Goal: Task Accomplishment & Management: Use online tool/utility

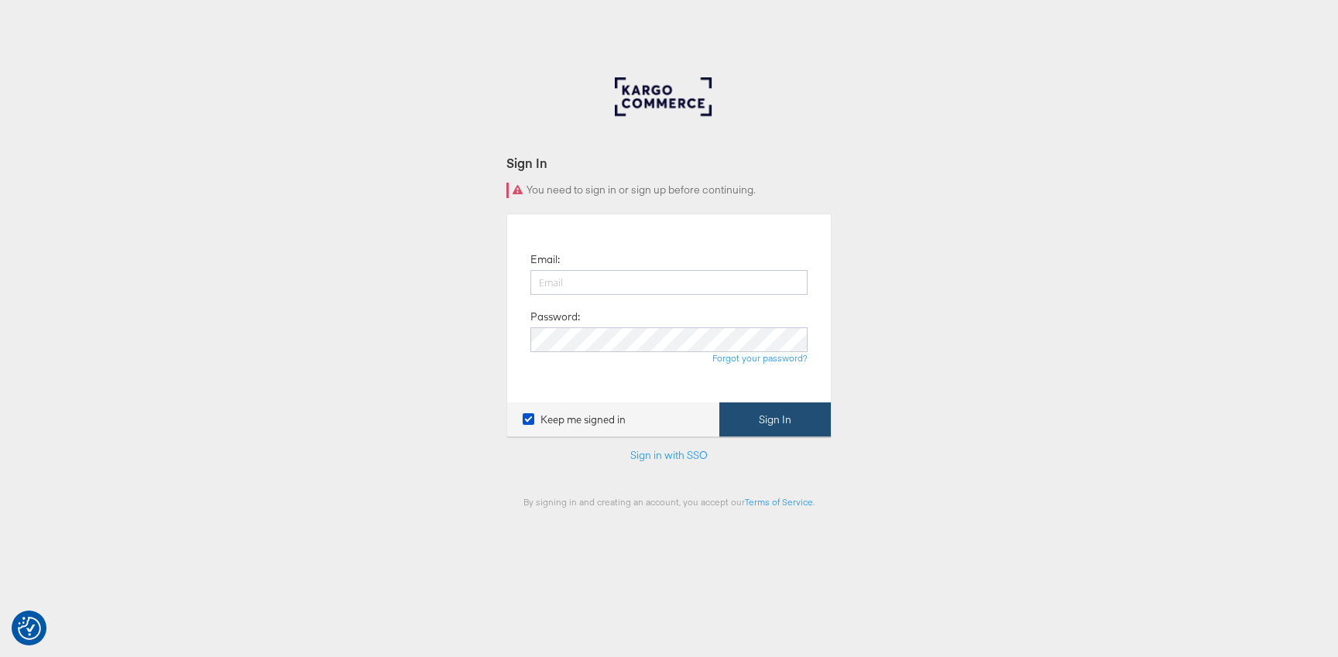
type input "[PERSON_NAME][EMAIL_ADDRESS][PERSON_NAME][DOMAIN_NAME]"
click at [791, 405] on button "Sign In" at bounding box center [774, 420] width 111 height 35
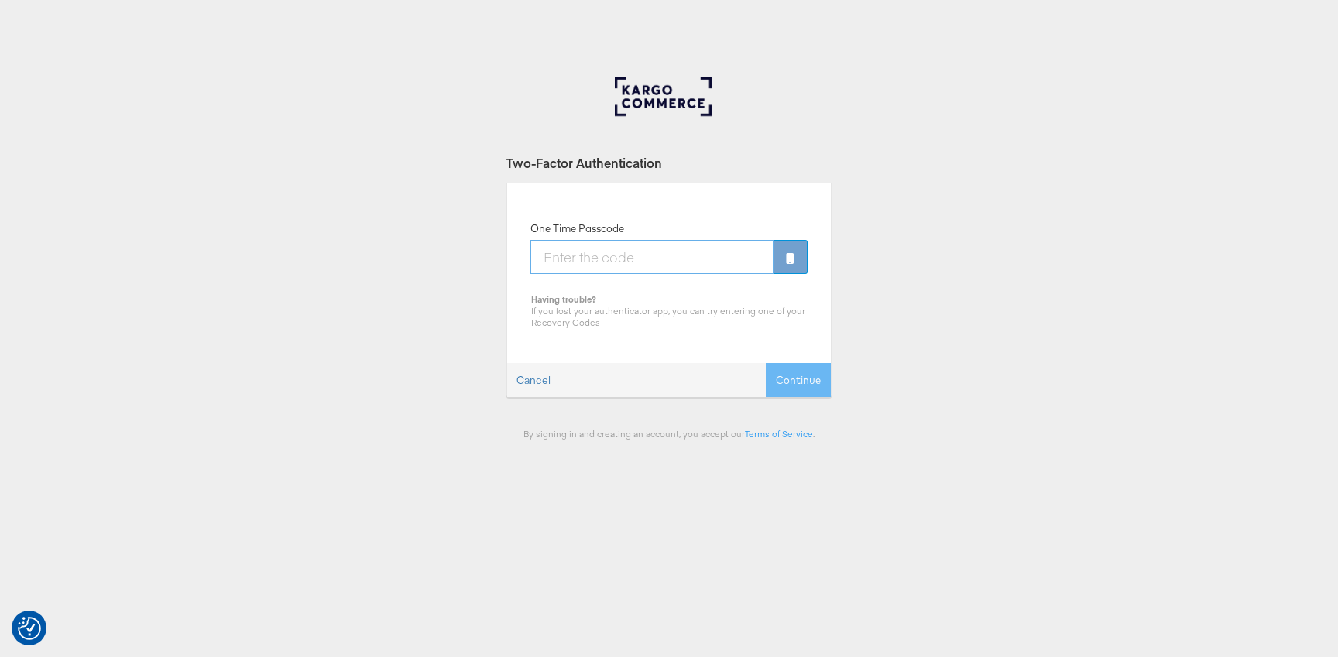
paste input "51513118ff"
type input "51513118ff"
click at [766, 363] on button "Continue" at bounding box center [798, 380] width 65 height 35
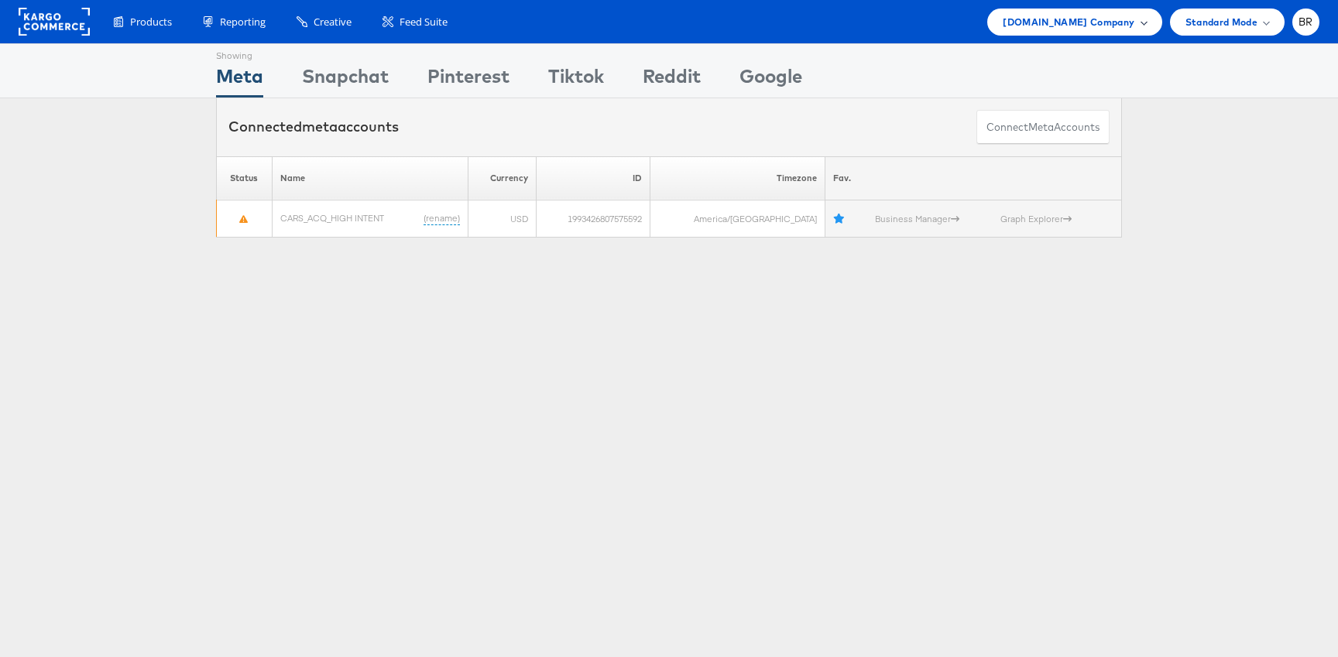
click at [1131, 12] on div "Cars.com Company" at bounding box center [1074, 22] width 174 height 27
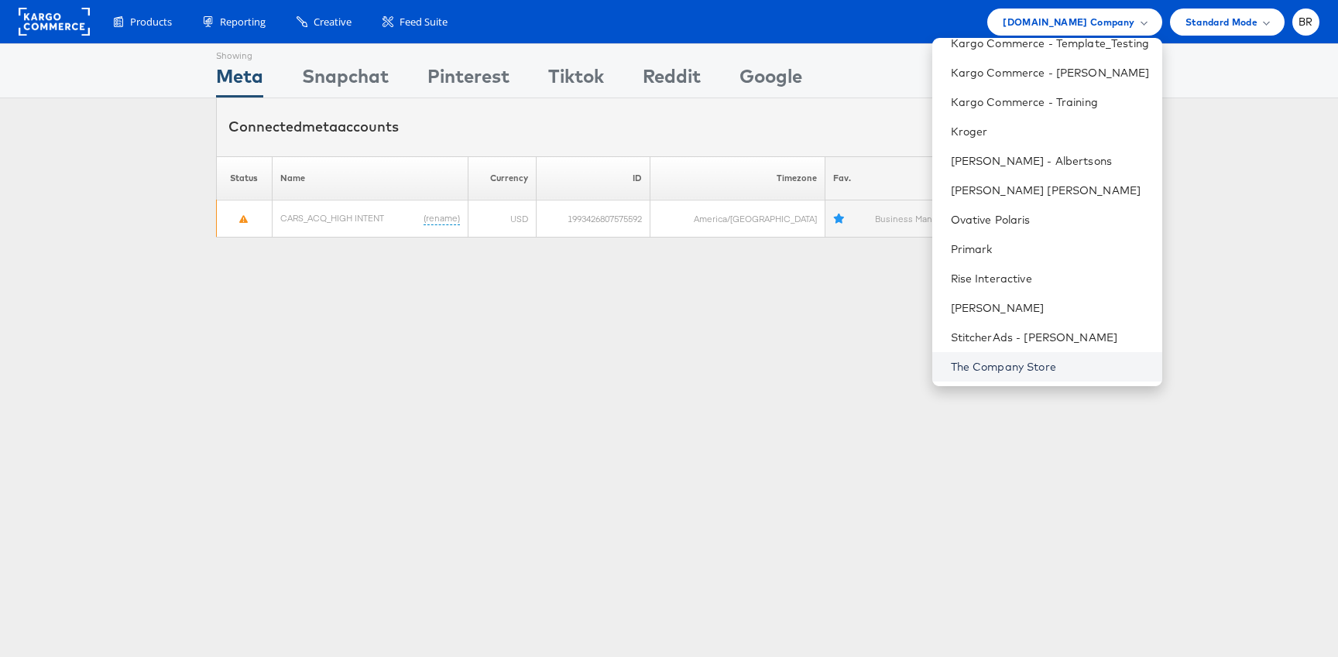
scroll to position [605, 0]
click at [1017, 144] on li "Merkle - Albertsons" at bounding box center [1047, 158] width 230 height 29
click at [961, 166] on link "Merkle - Albertsons" at bounding box center [1050, 158] width 199 height 15
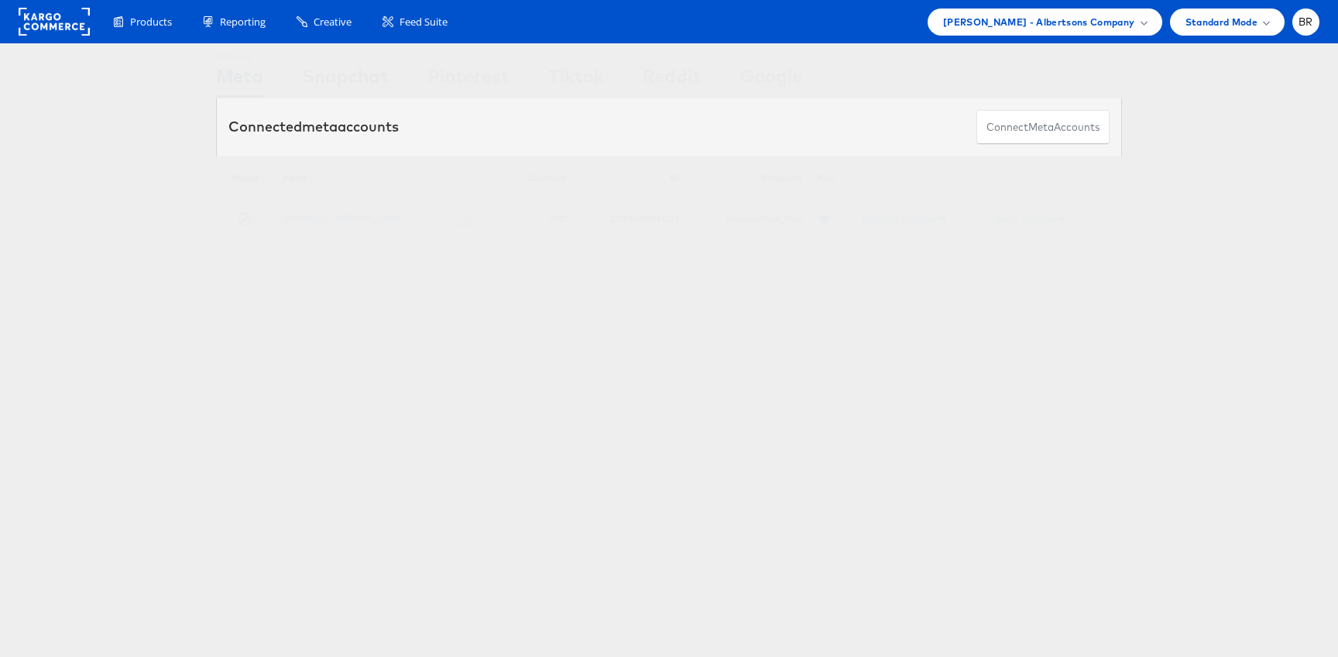
click at [338, 38] on div "Products Product Catalogs Enhance Your Product Catalog, Map Them to Publishers,…" at bounding box center [669, 21] width 1338 height 43
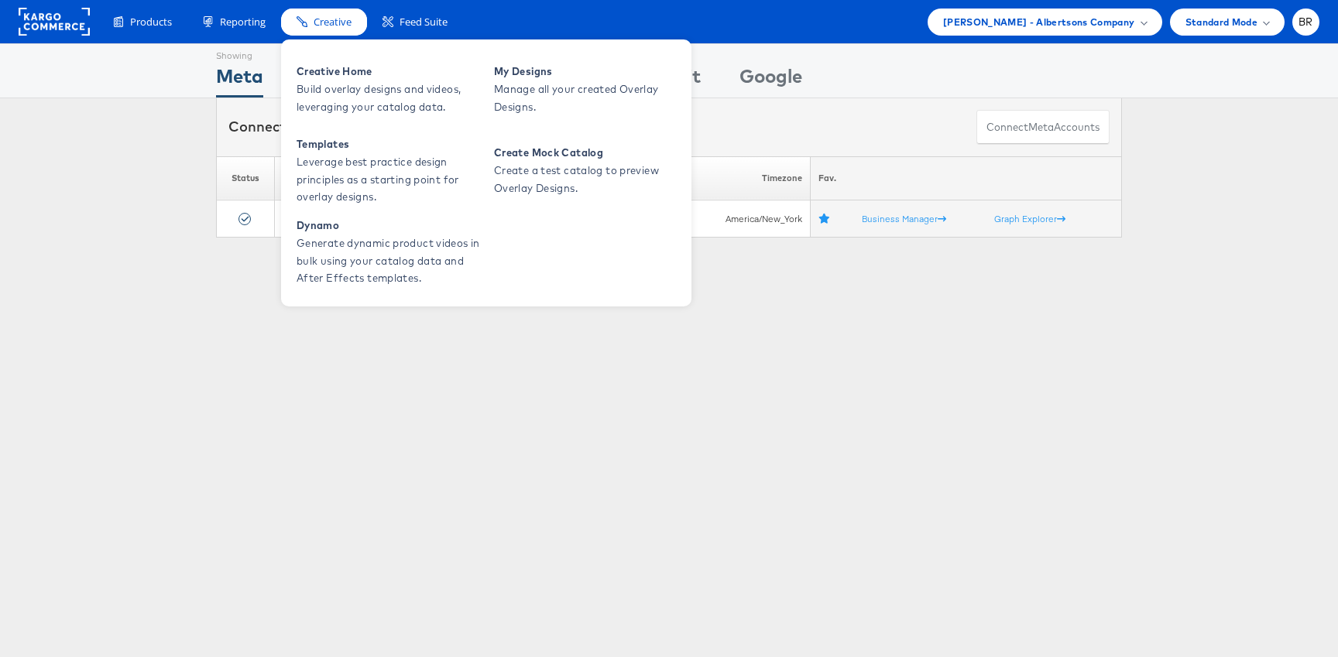
click at [338, 35] on div "Products Product Catalogs Enhance Your Product Catalog, Map Them to Publishers,…" at bounding box center [669, 21] width 1338 height 43
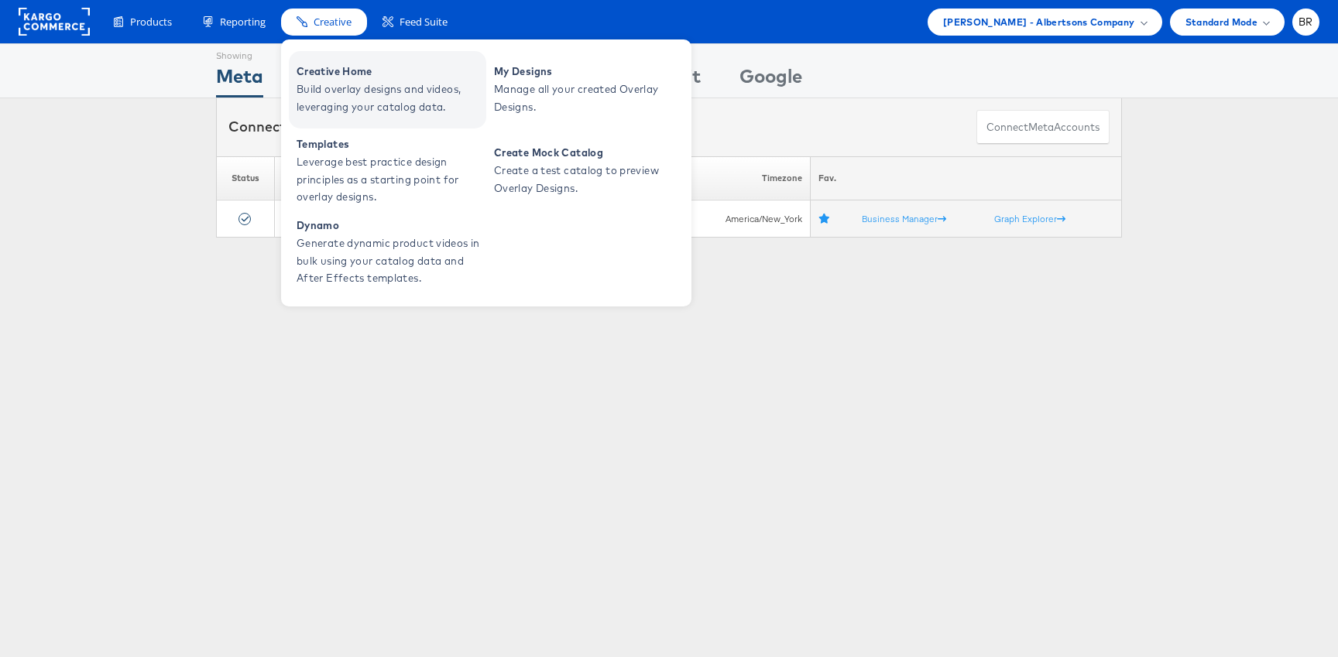
click at [339, 71] on span "Creative Home" at bounding box center [390, 72] width 186 height 18
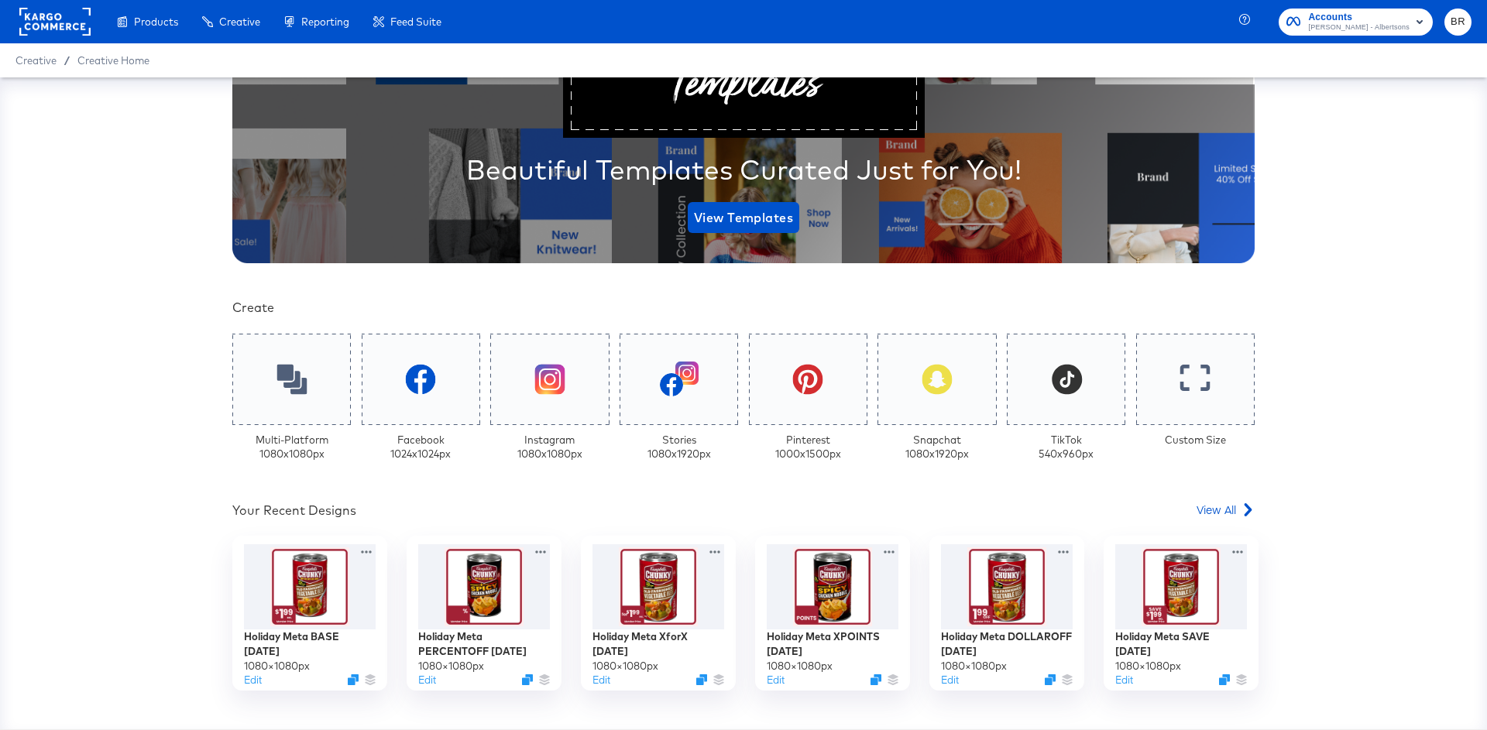
scroll to position [458, 0]
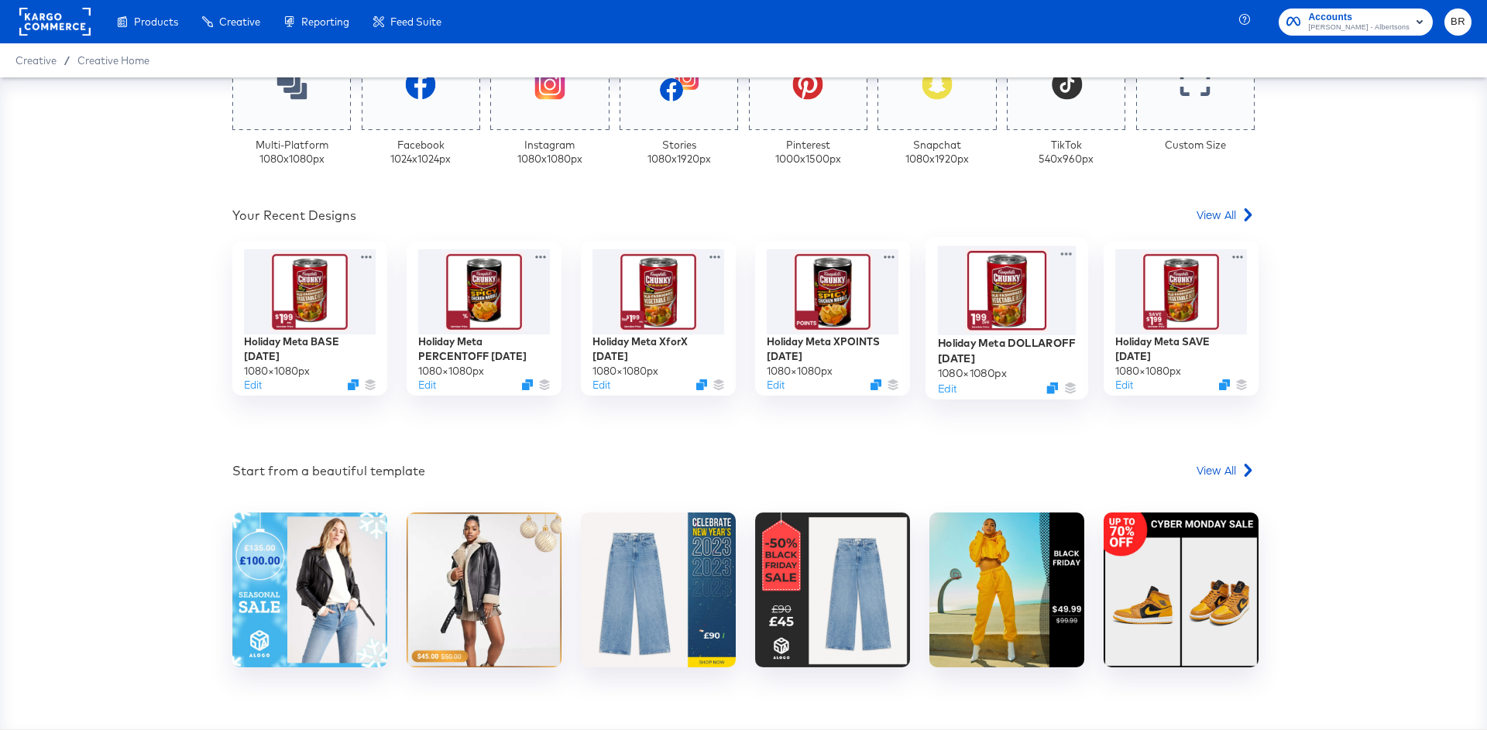
click at [1000, 301] on div at bounding box center [1007, 290] width 139 height 89
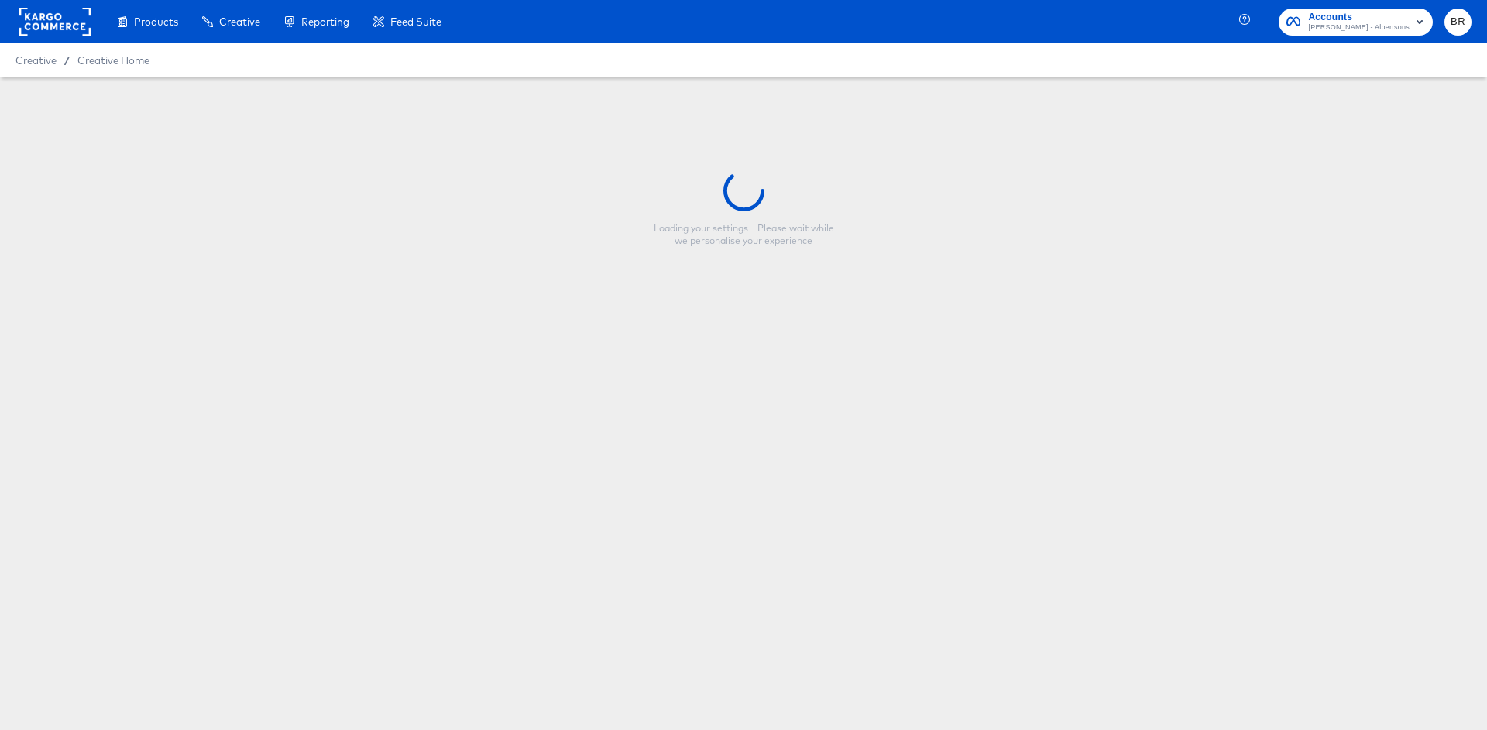
type input "Holiday Meta DOLLAROFF [DATE]"
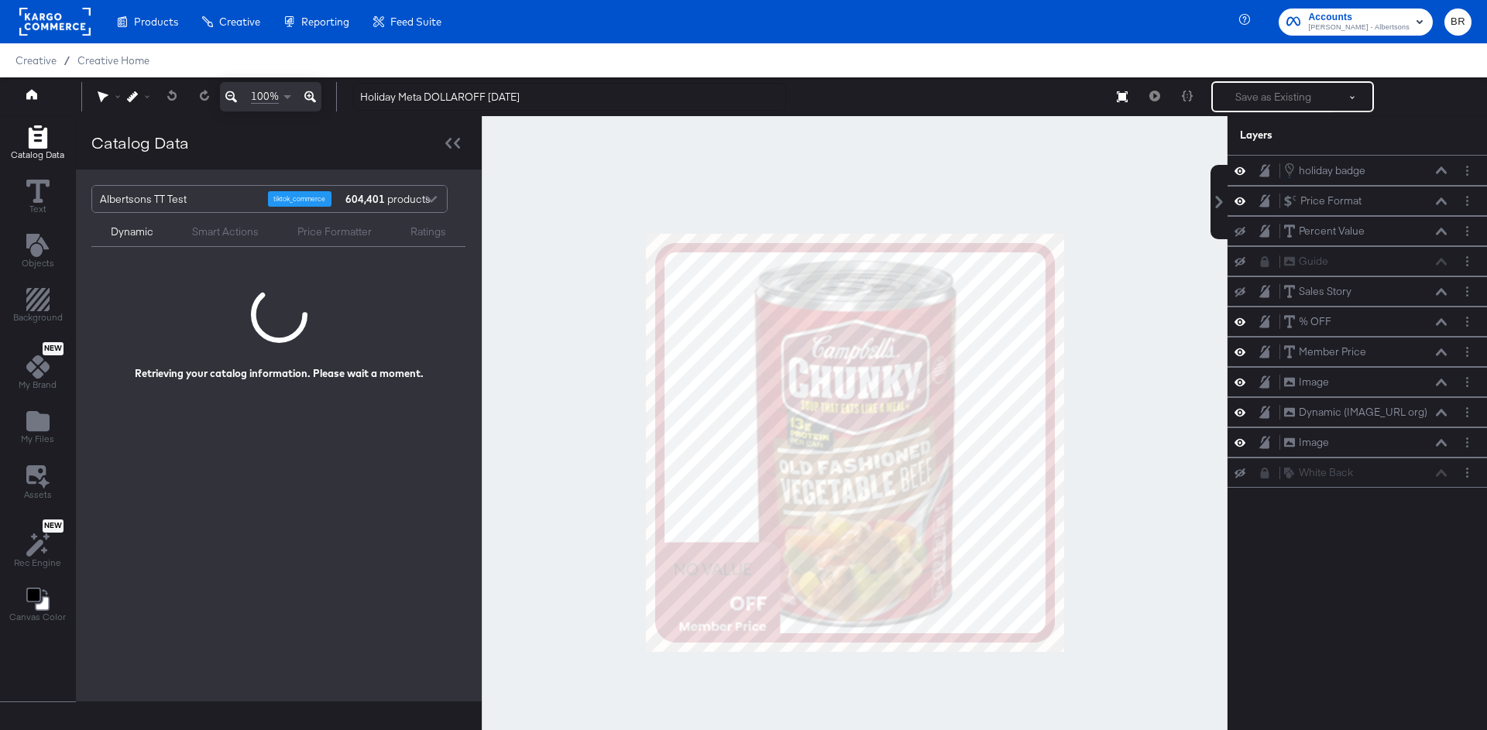
click at [587, 577] on div at bounding box center [855, 442] width 746 height 653
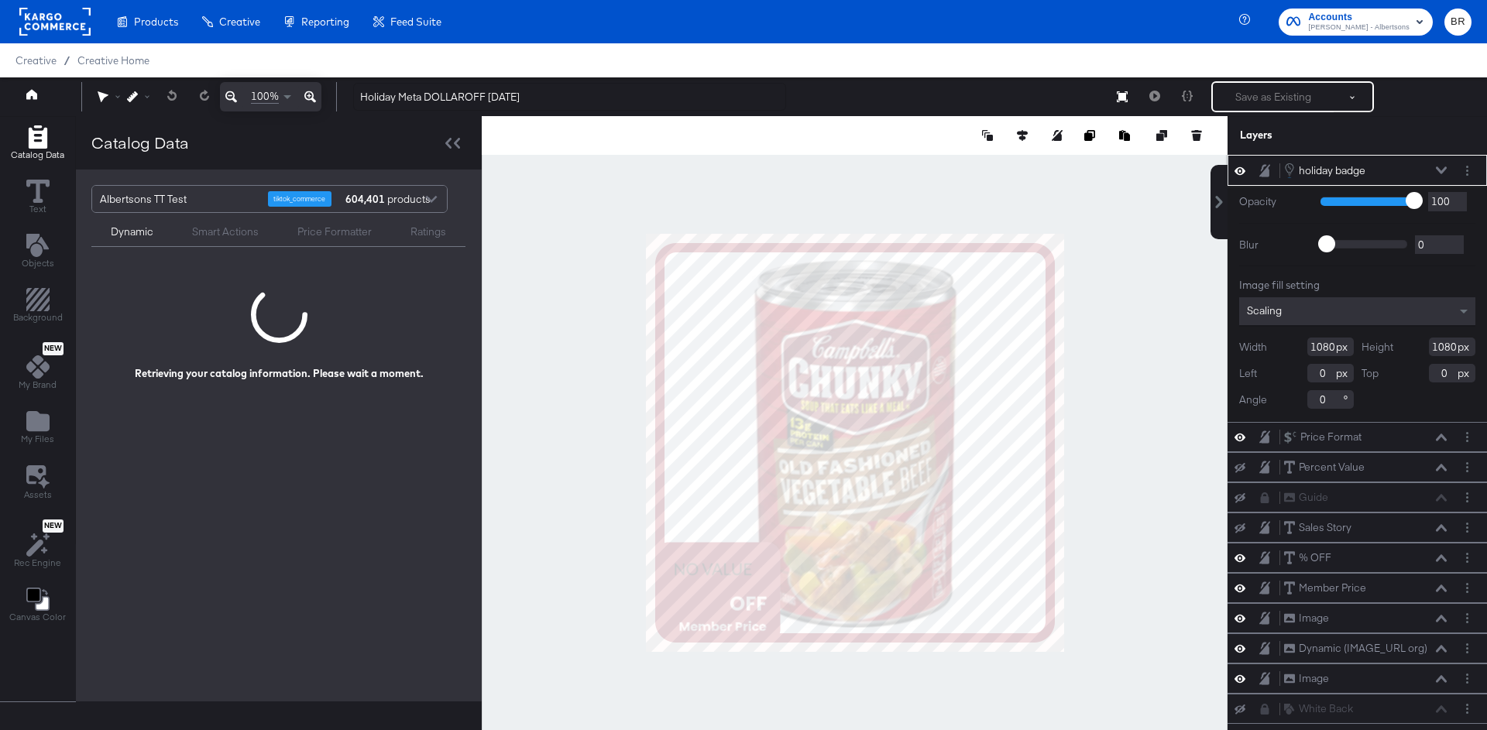
click at [1263, 170] on icon at bounding box center [1264, 170] width 11 height 13
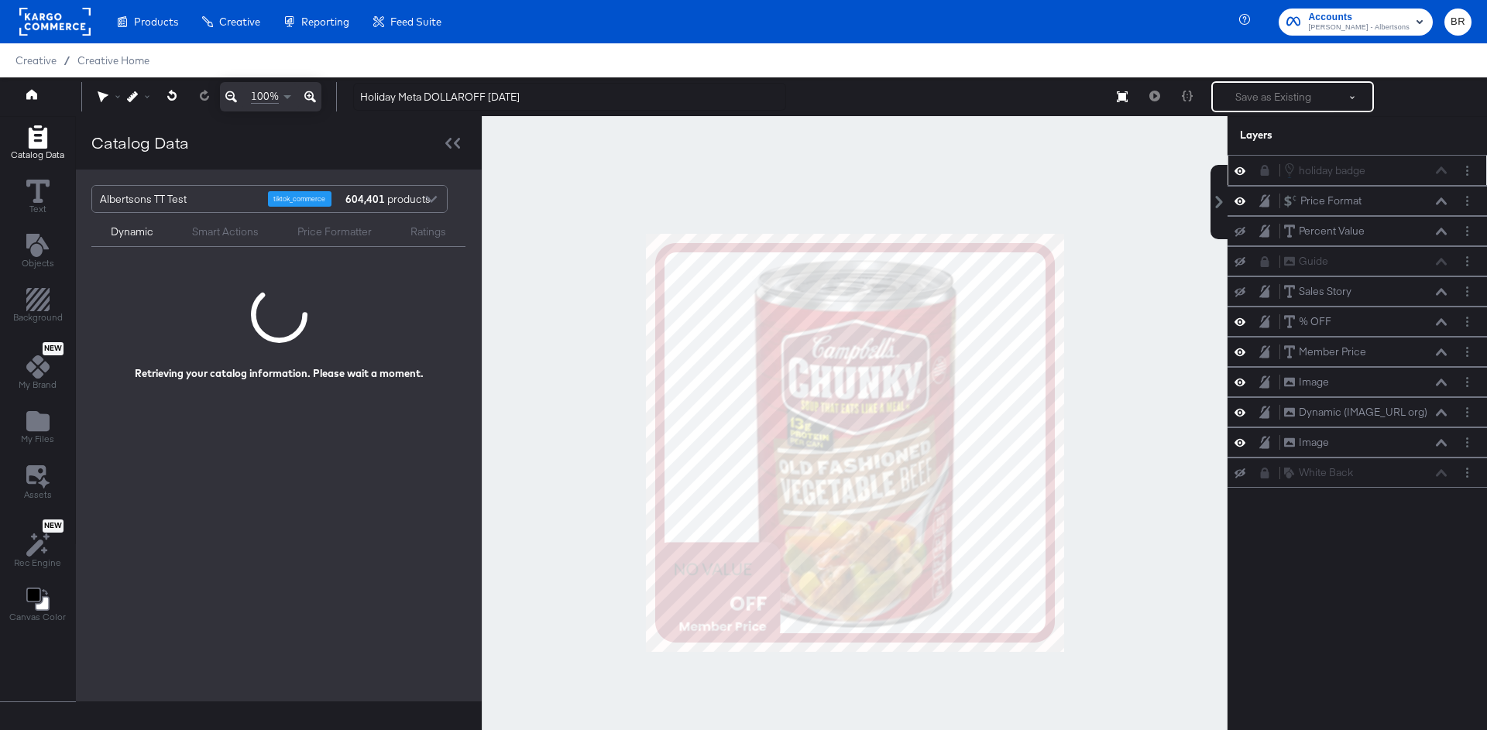
scroll to position [14, 0]
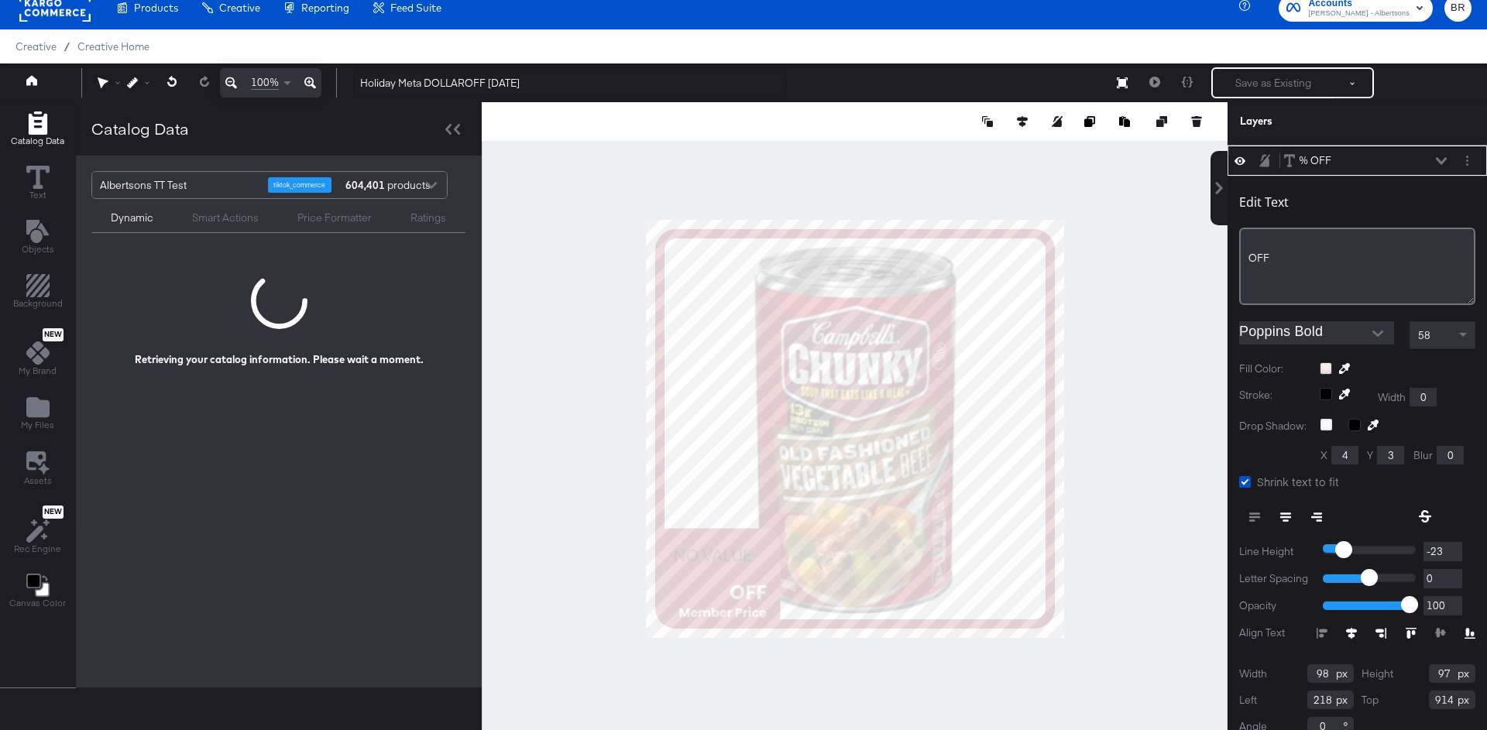
type input "915"
type input "219"
type input "917"
click at [1143, 461] on div at bounding box center [855, 428] width 746 height 653
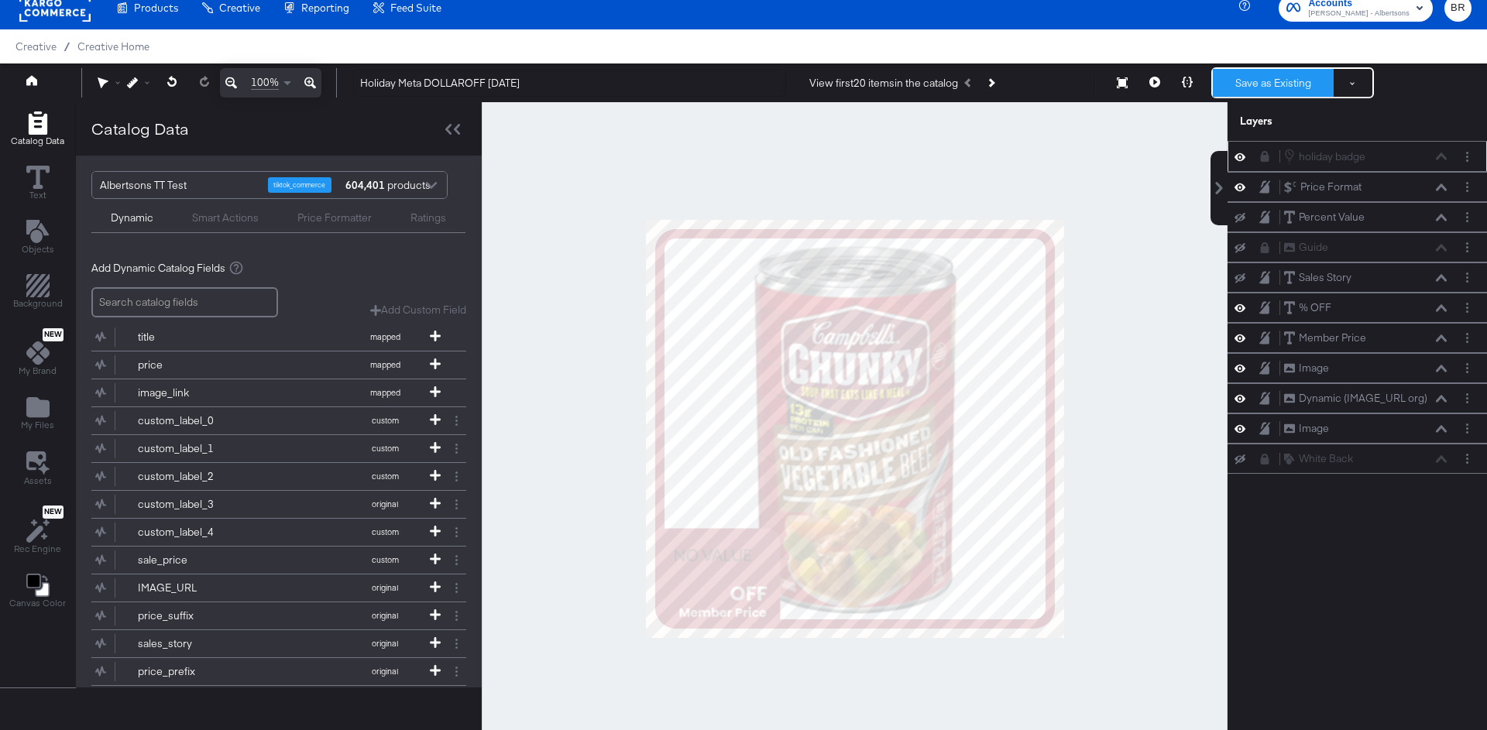
click at [1247, 90] on button "Save as Existing" at bounding box center [1272, 83] width 121 height 28
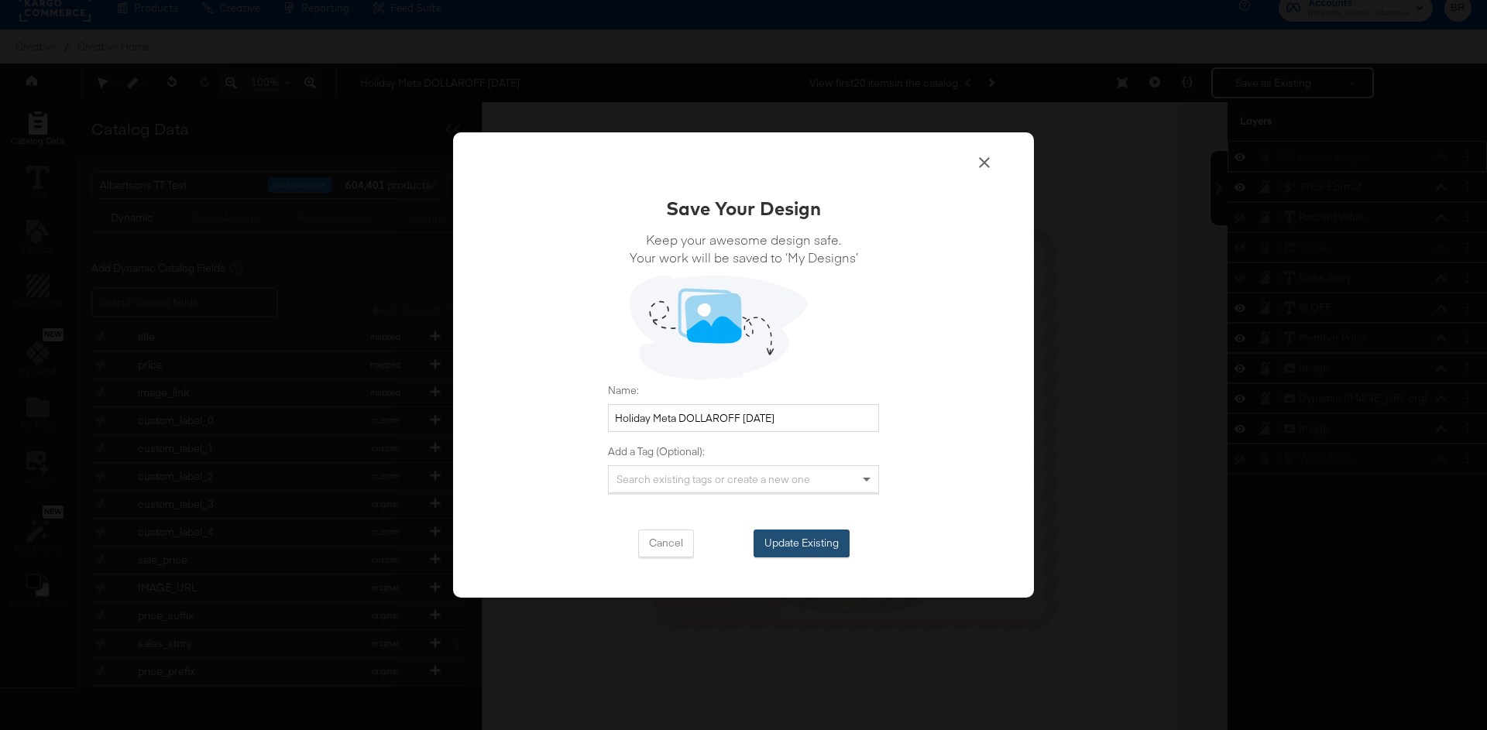
click at [790, 541] on button "Update Existing" at bounding box center [801, 544] width 96 height 28
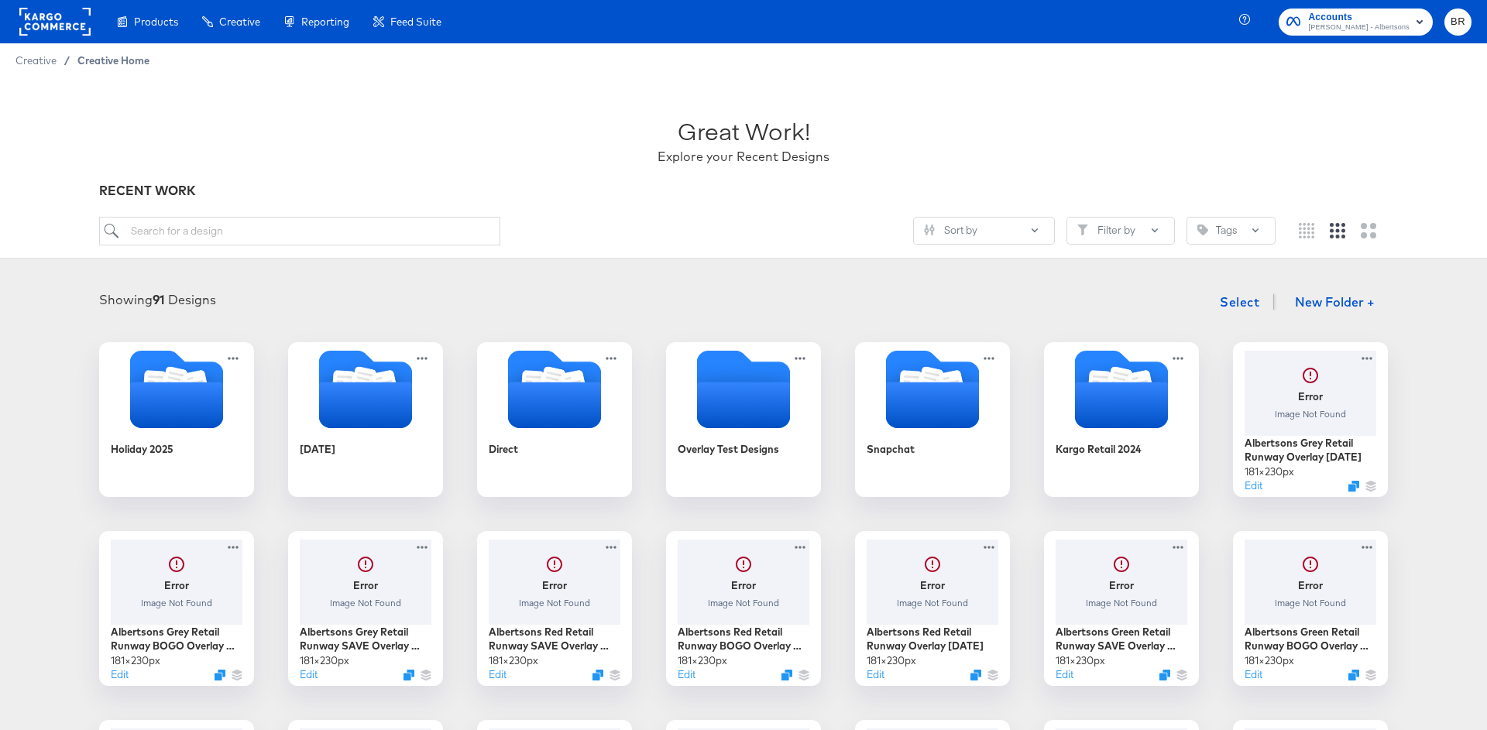
click at [129, 55] on span "Creative Home" at bounding box center [113, 60] width 72 height 12
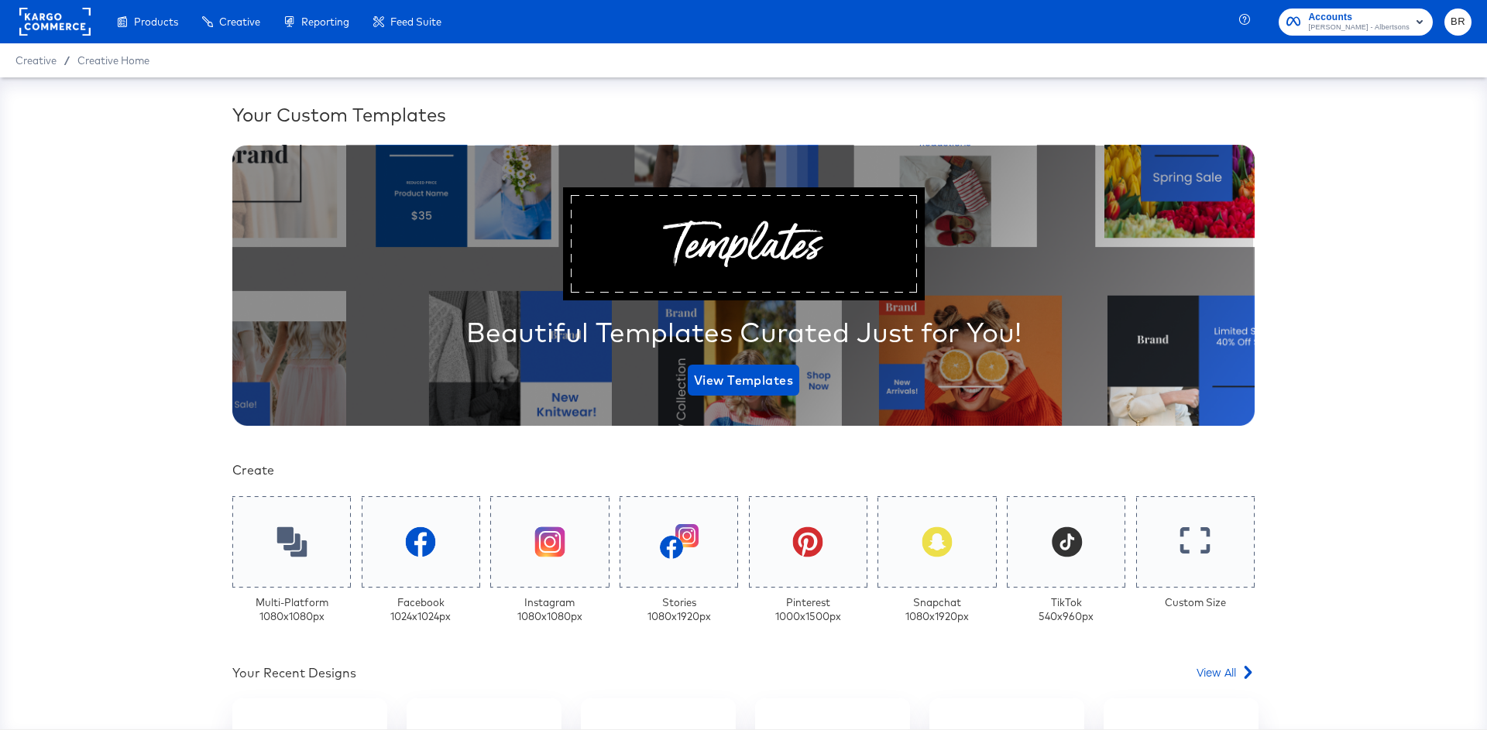
scroll to position [292, 0]
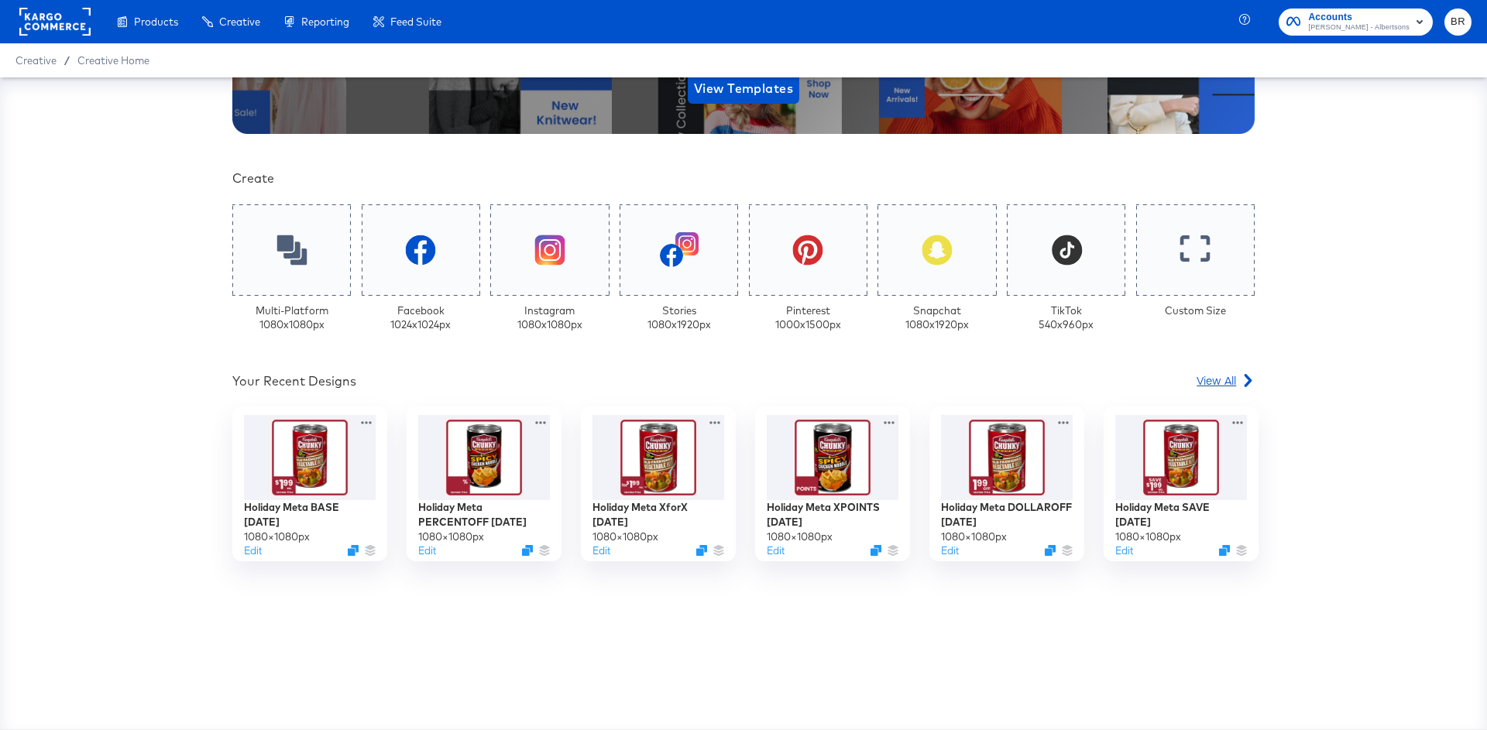
click at [1232, 389] on link "View All" at bounding box center [1225, 383] width 58 height 22
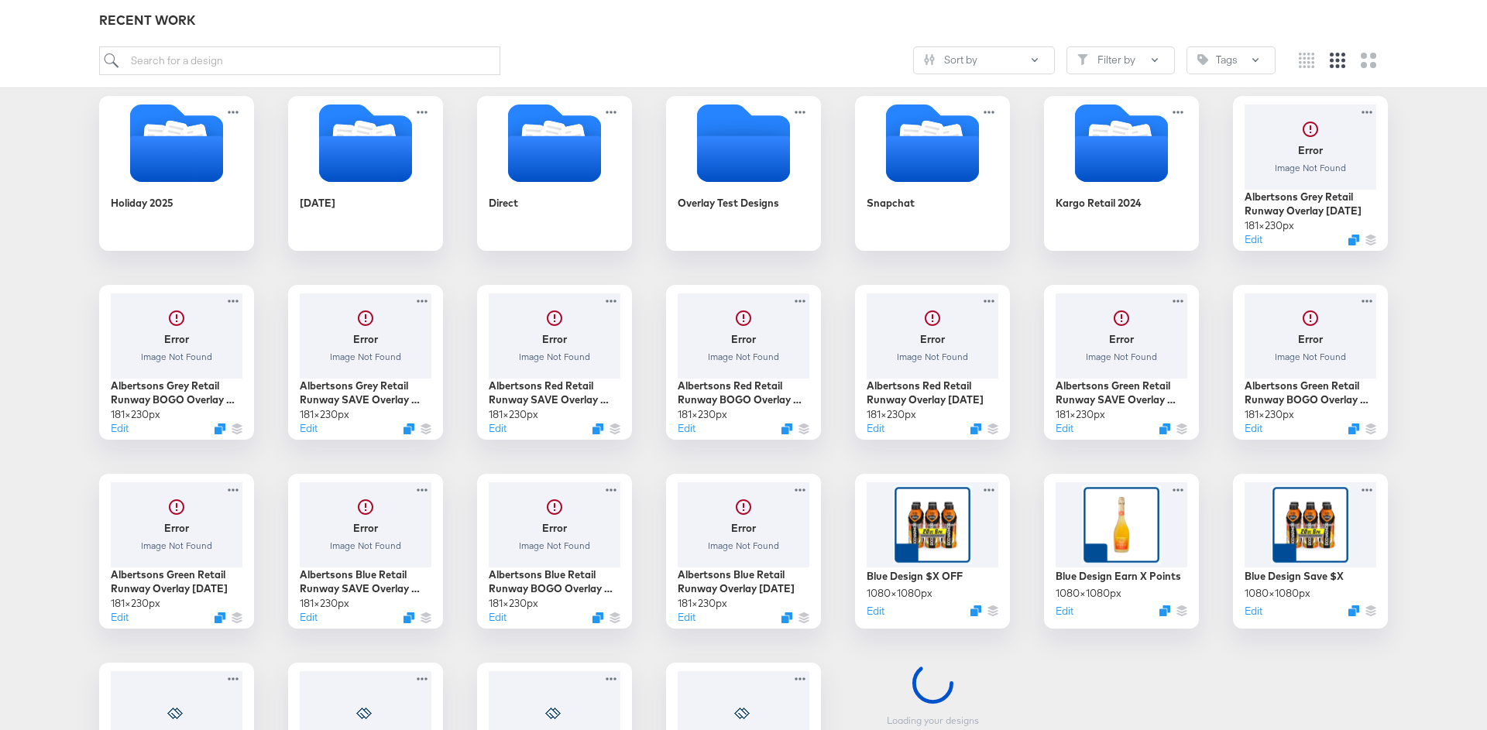
scroll to position [249, 0]
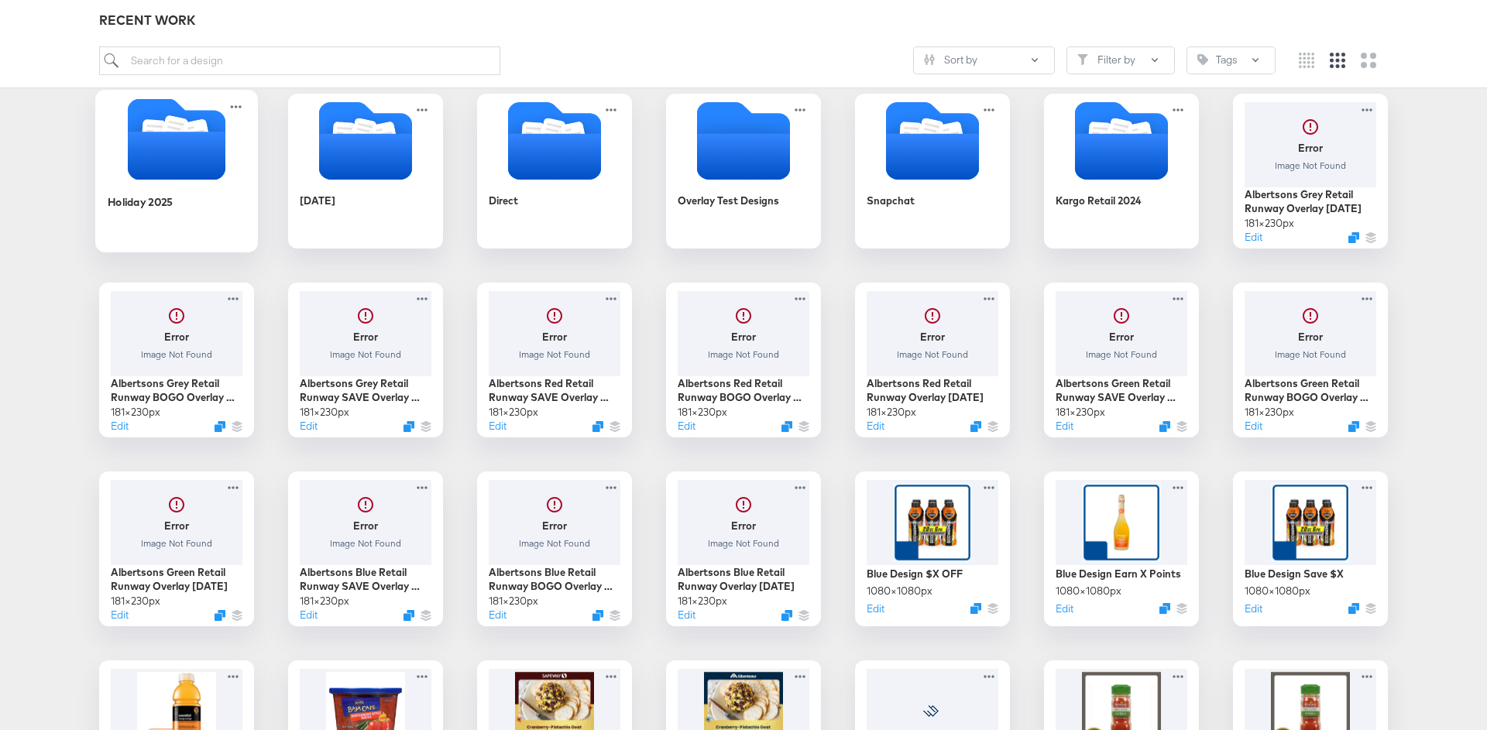
click at [222, 183] on div "Holiday 2025" at bounding box center [177, 213] width 139 height 60
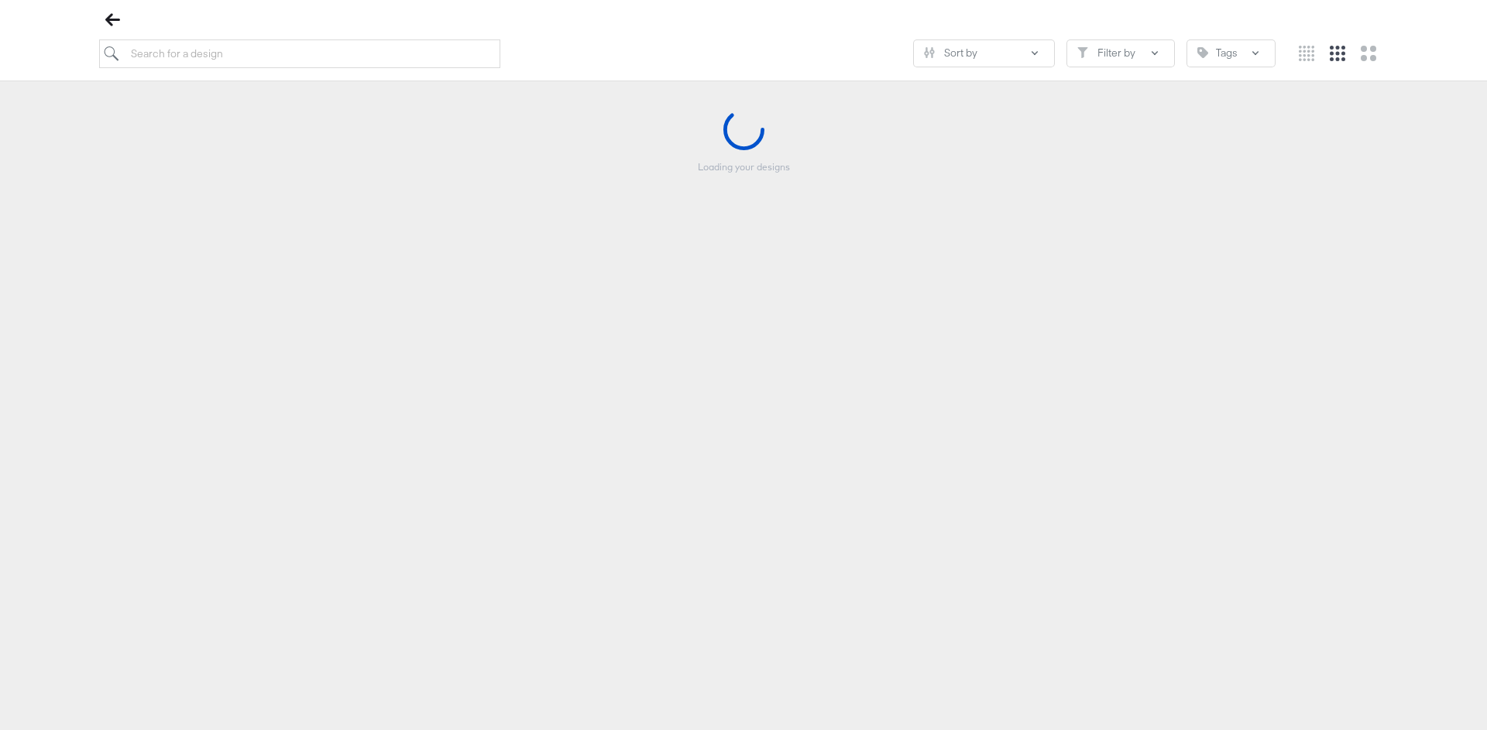
scroll to position [176, 0]
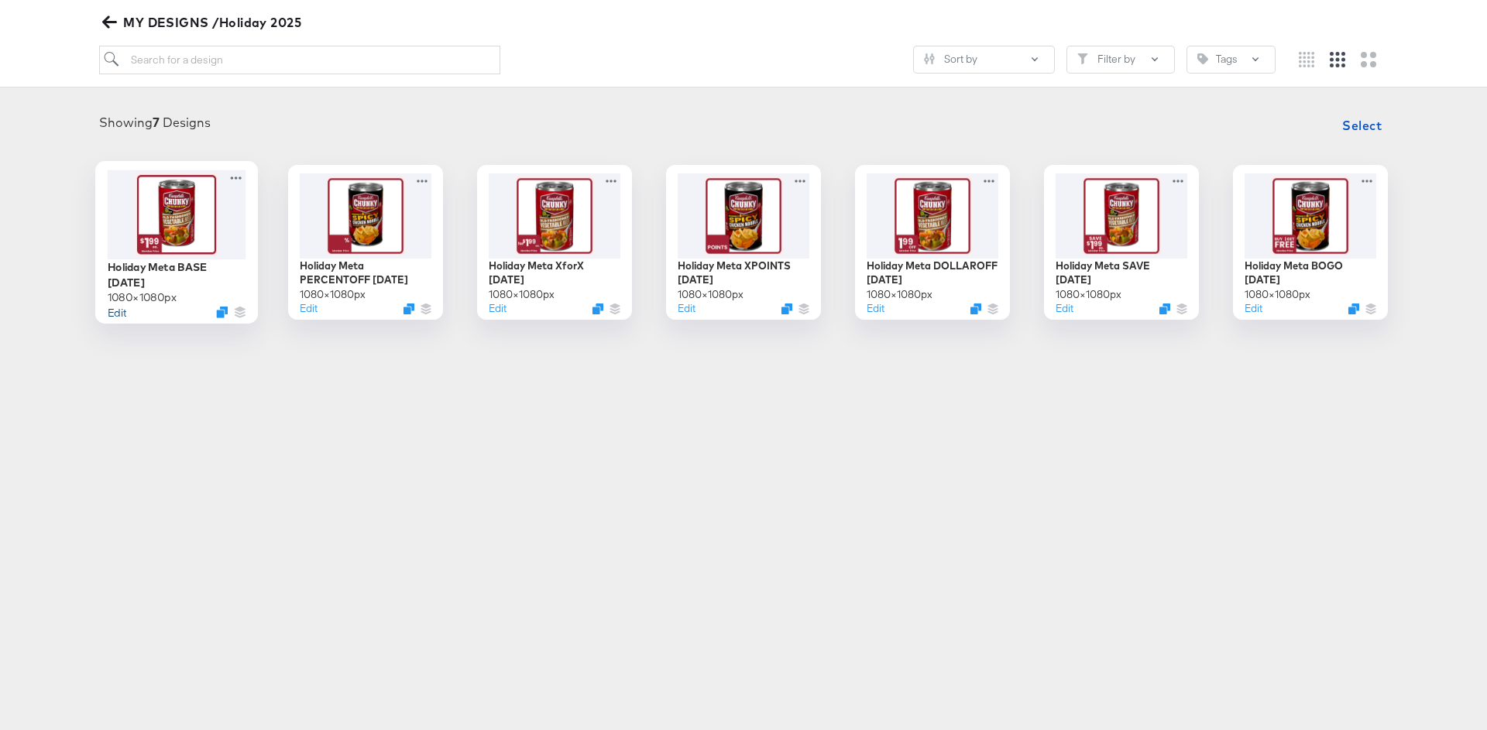
click at [111, 311] on button "Edit" at bounding box center [117, 311] width 19 height 15
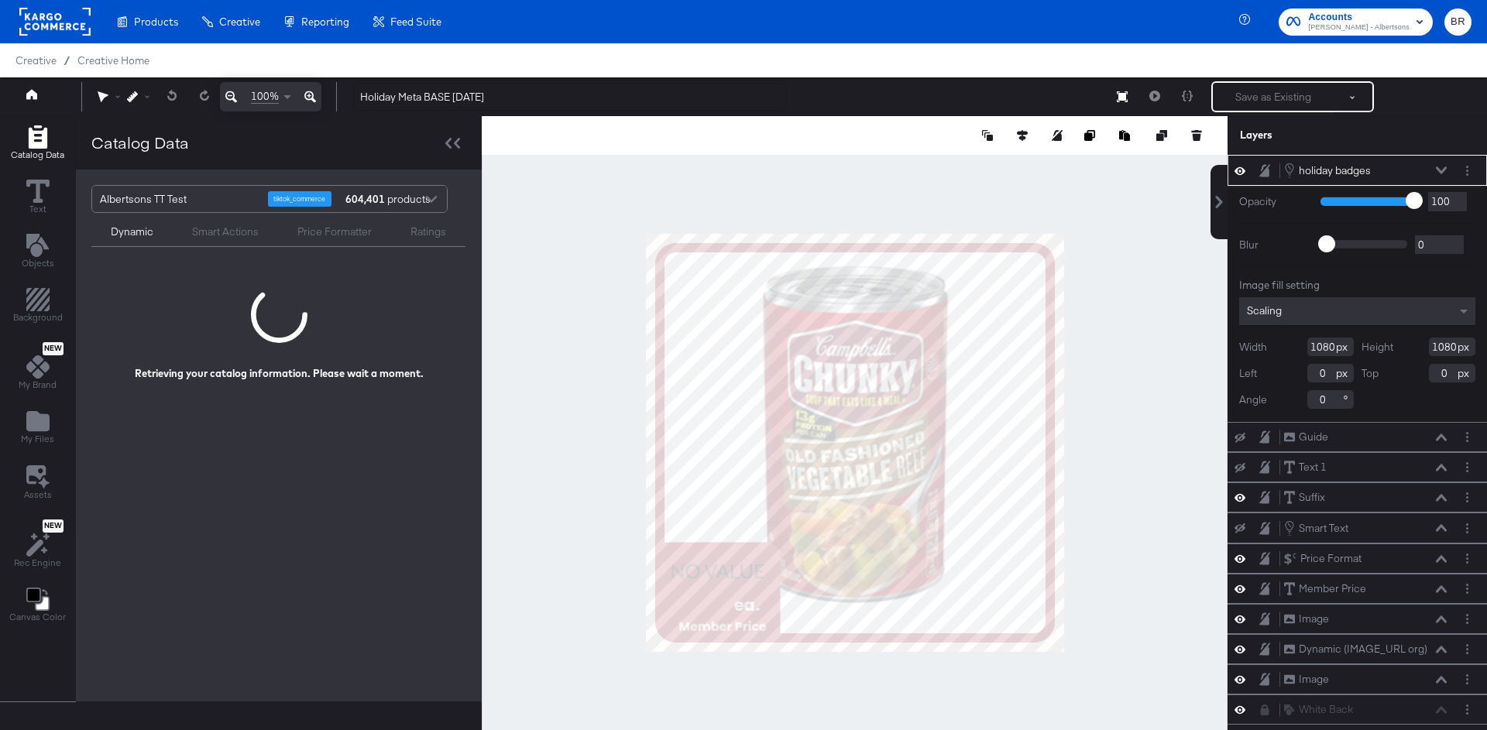
click at [1271, 166] on div at bounding box center [1269, 170] width 22 height 15
click at [1266, 167] on icon at bounding box center [1264, 170] width 11 height 12
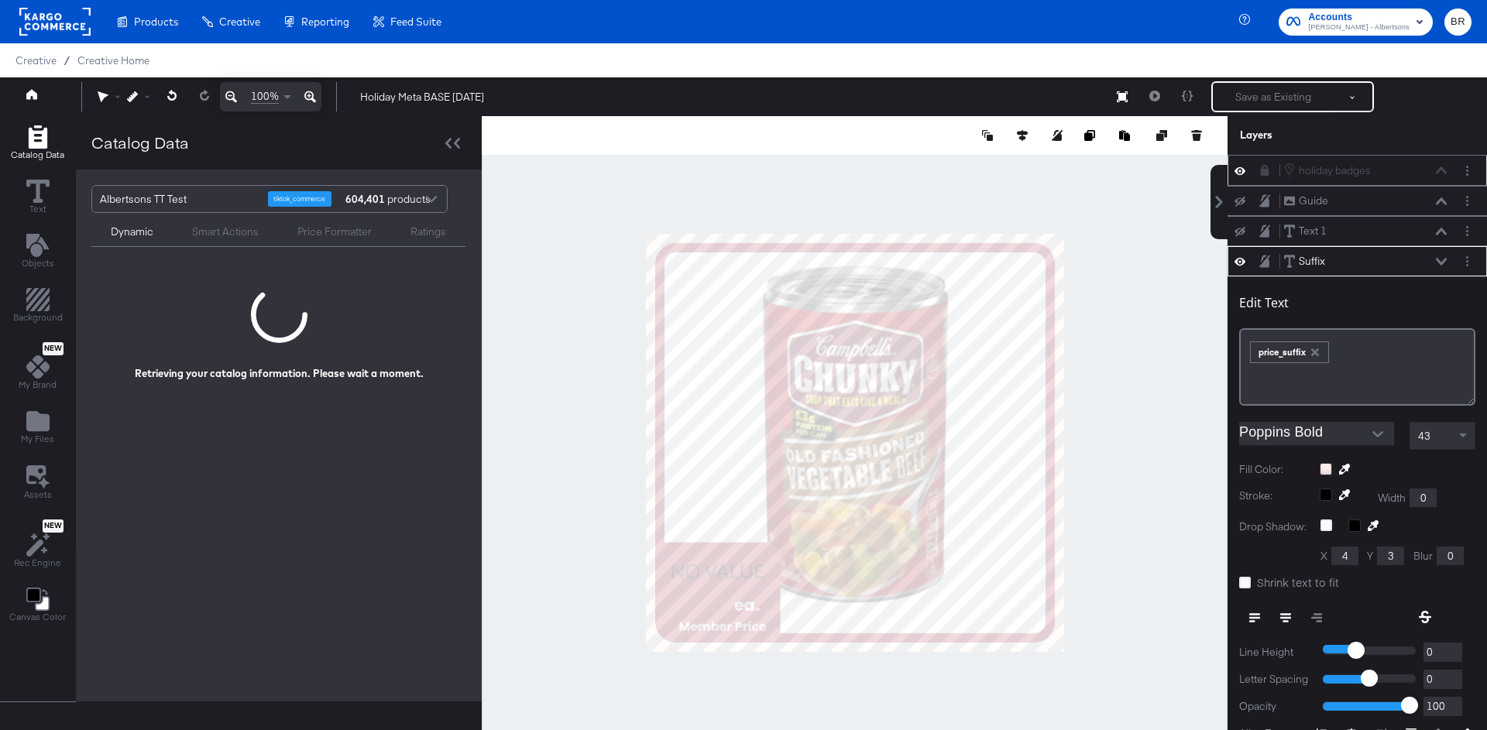
scroll to position [14, 0]
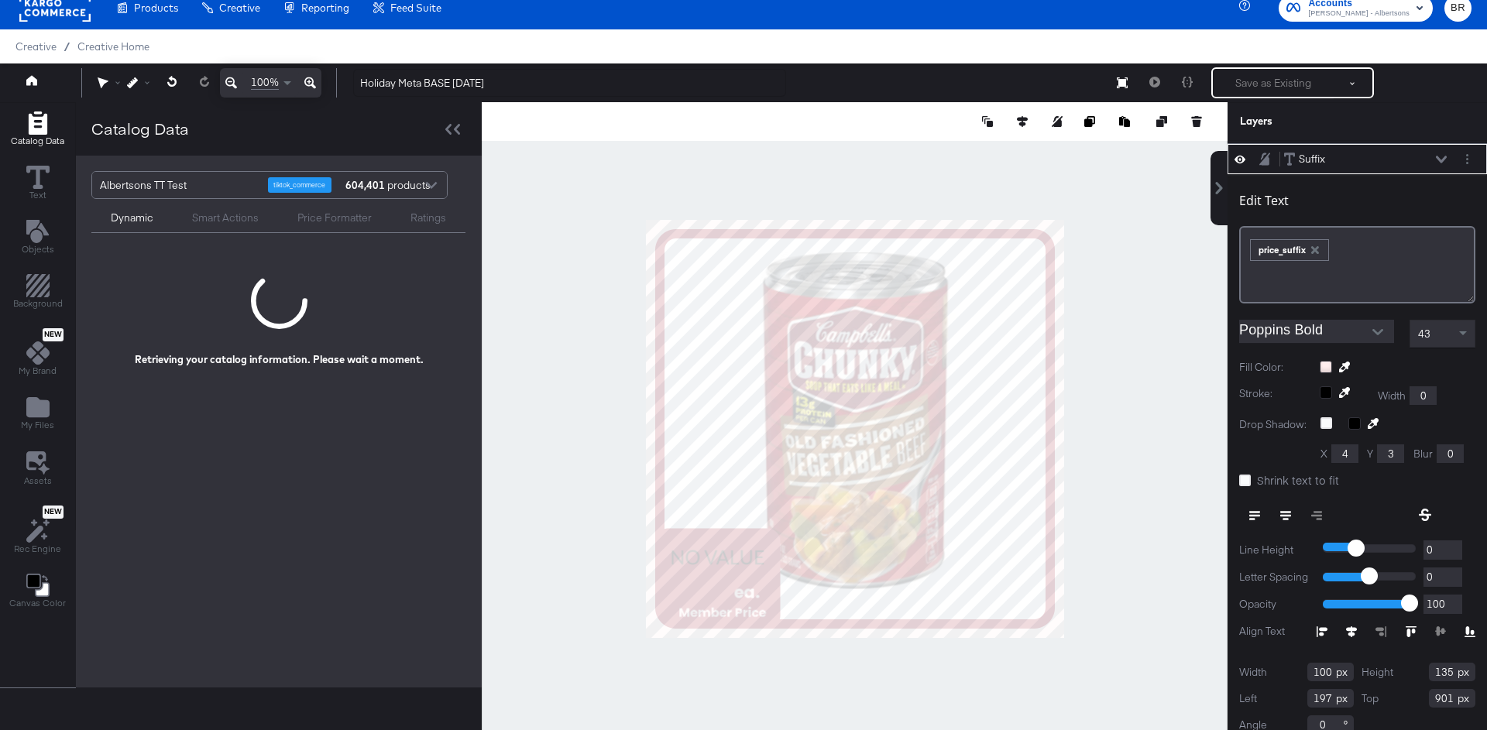
type input "902"
type input "206"
type input "903"
type input "210"
click at [571, 590] on div at bounding box center [855, 428] width 746 height 653
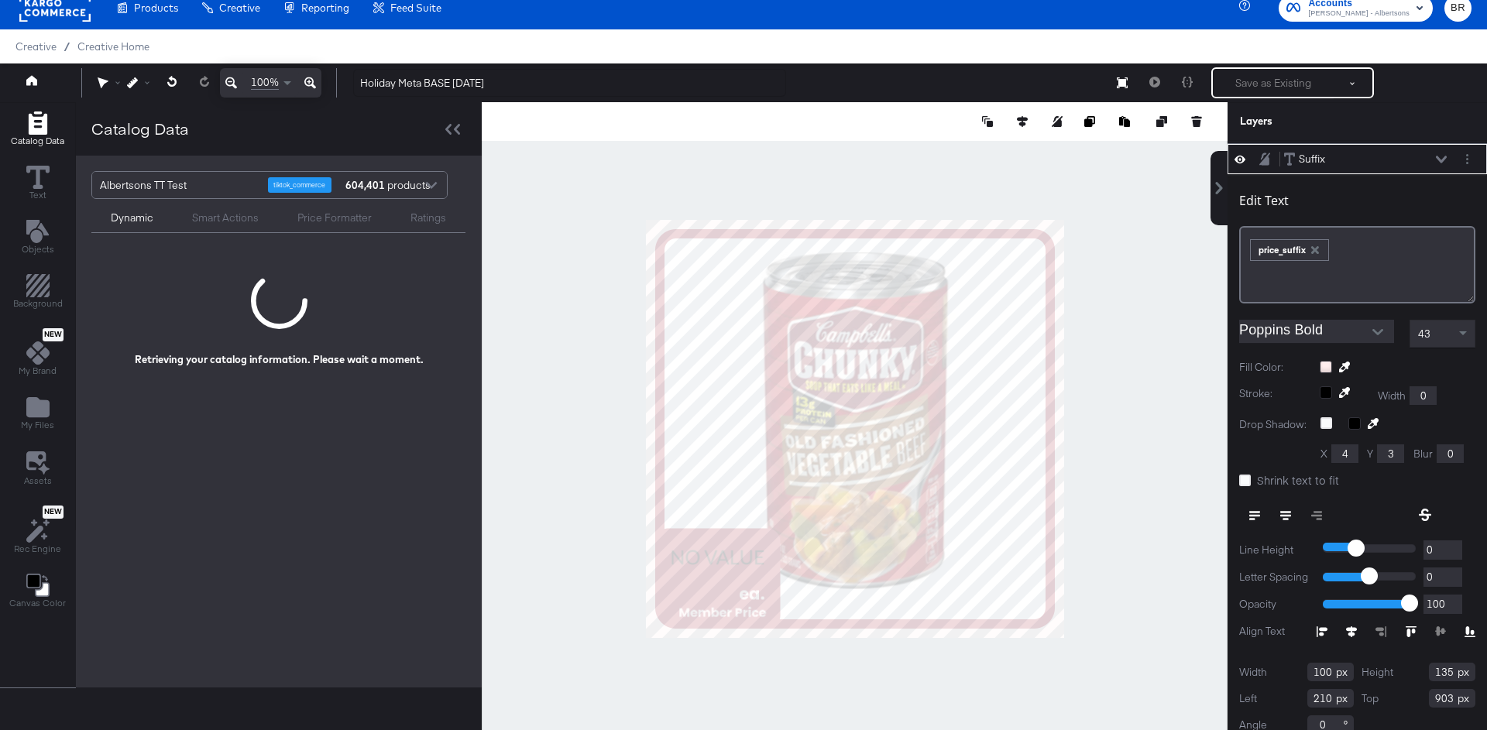
scroll to position [0, 0]
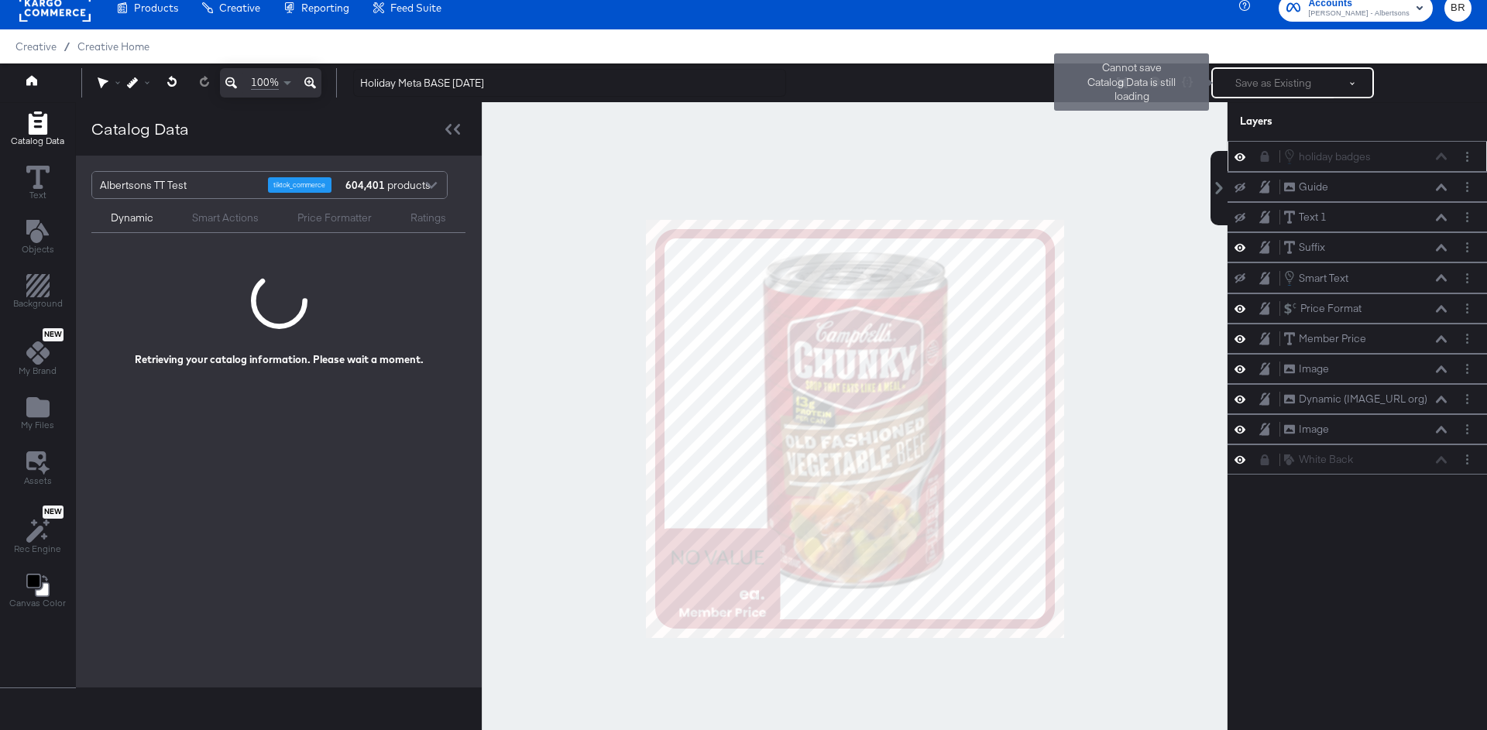
click at [1243, 88] on div "Save as Existing See more options Cannot save Catalog Data is still loading" at bounding box center [1292, 82] width 163 height 31
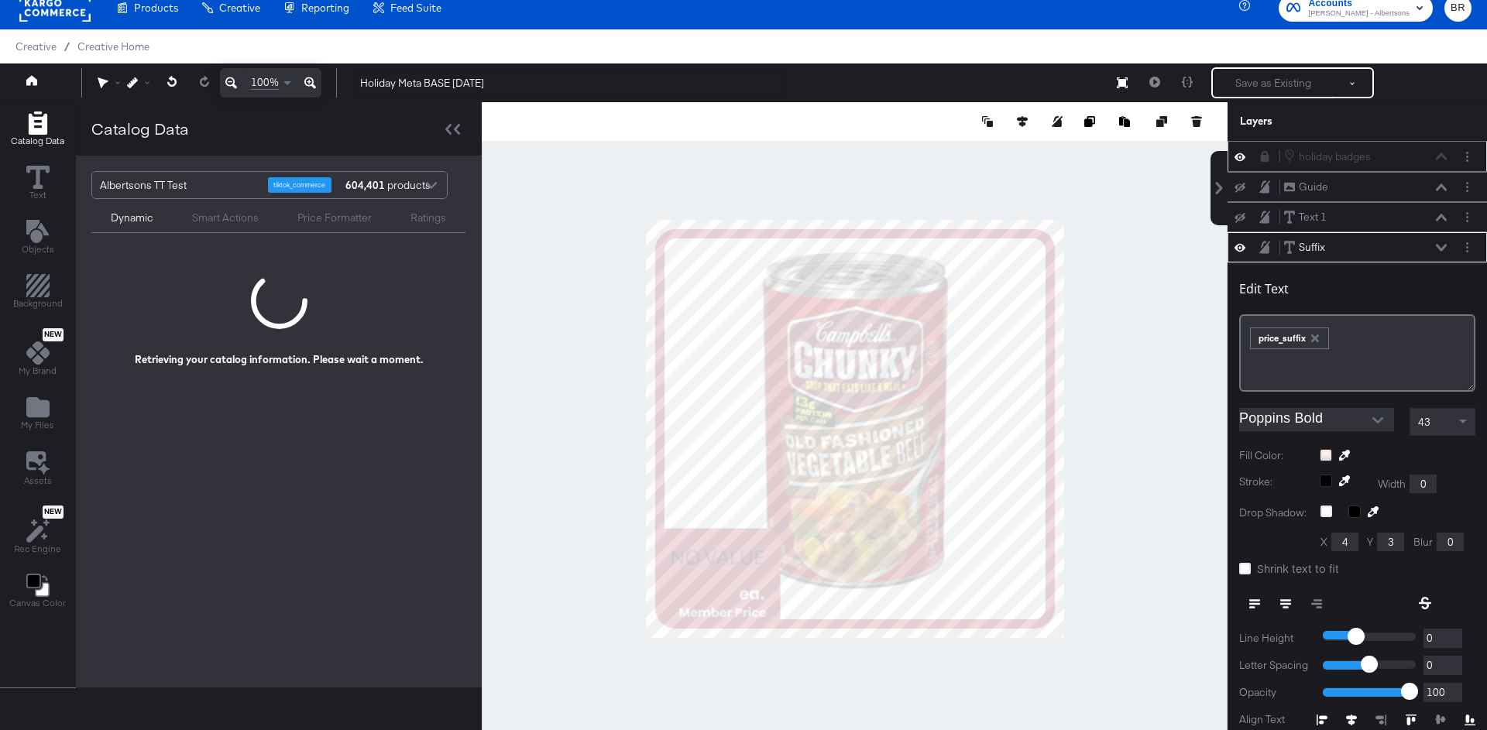
scroll to position [88, 0]
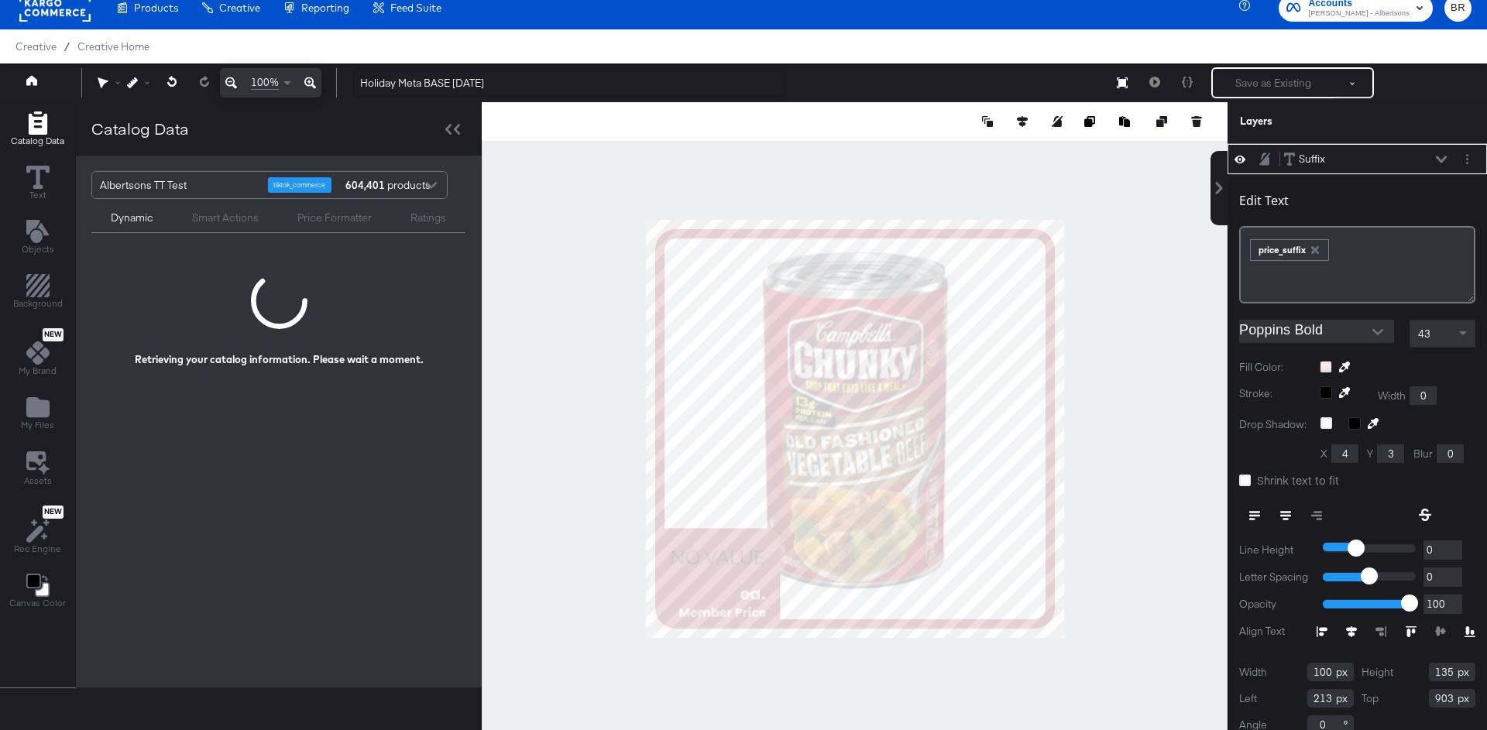
type input "214"
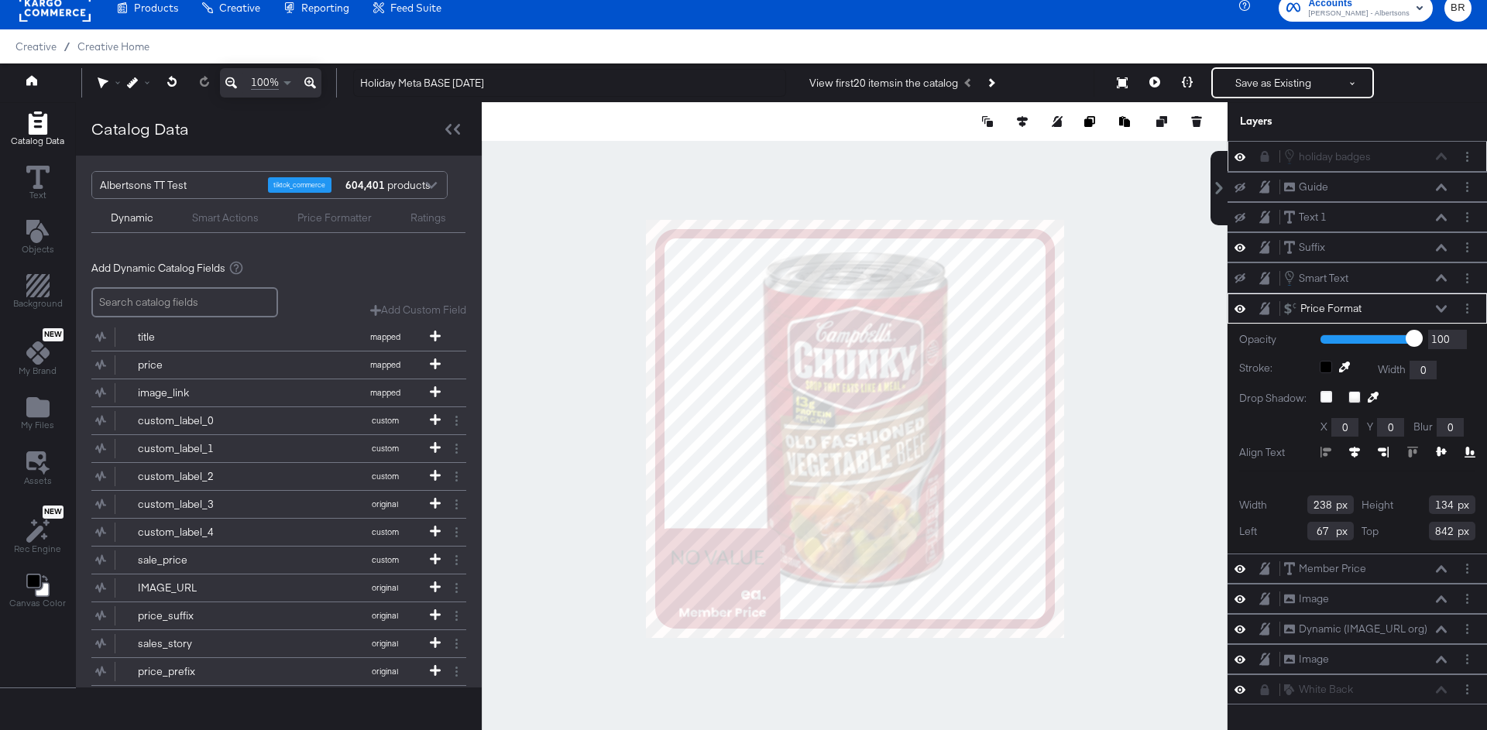
scroll to position [0, 0]
click at [561, 625] on div at bounding box center [855, 428] width 746 height 653
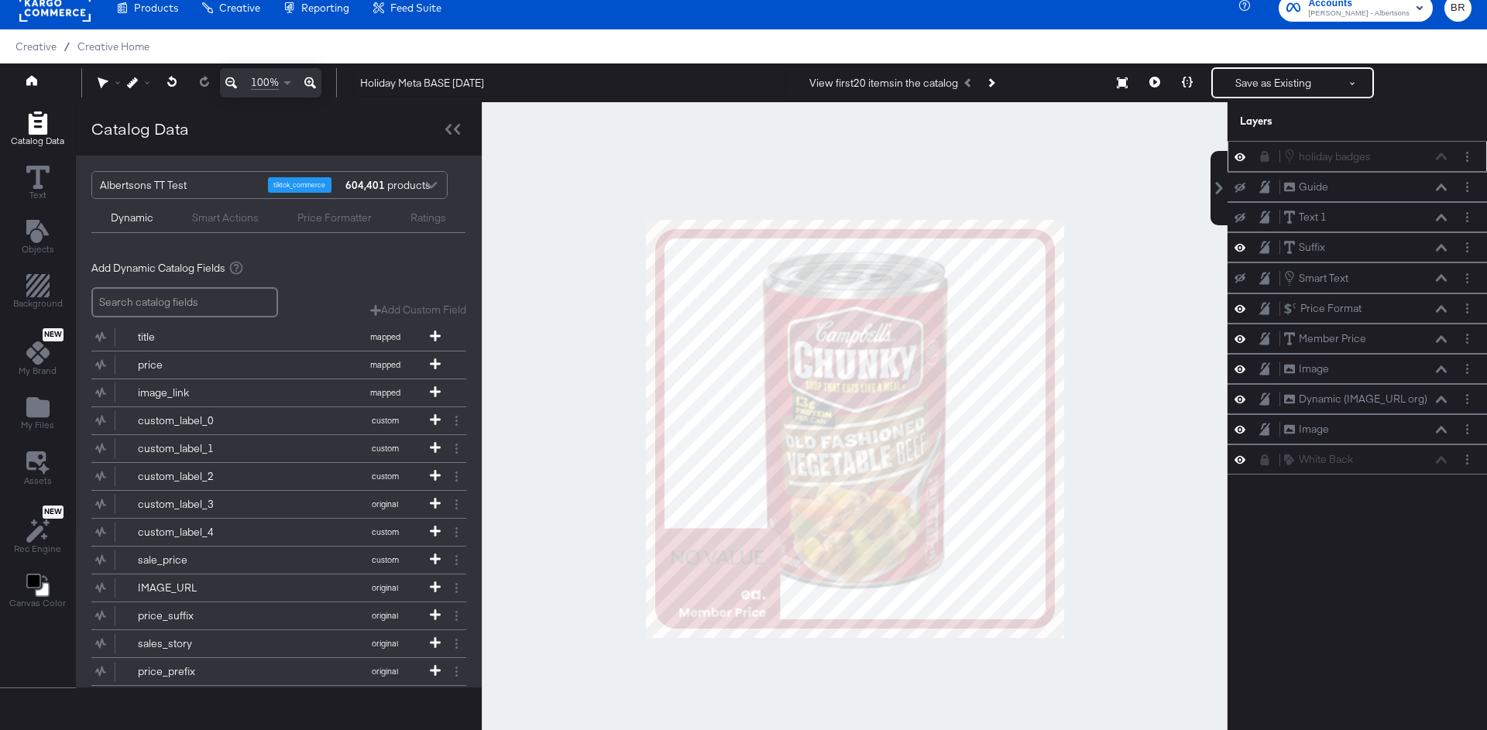
click at [1279, 99] on div "100% Holiday Meta BASE [DATE] View first 20 items in the catalog Save as Existi…" at bounding box center [743, 82] width 1487 height 39
click at [1279, 88] on button "Save as Existing" at bounding box center [1272, 83] width 121 height 28
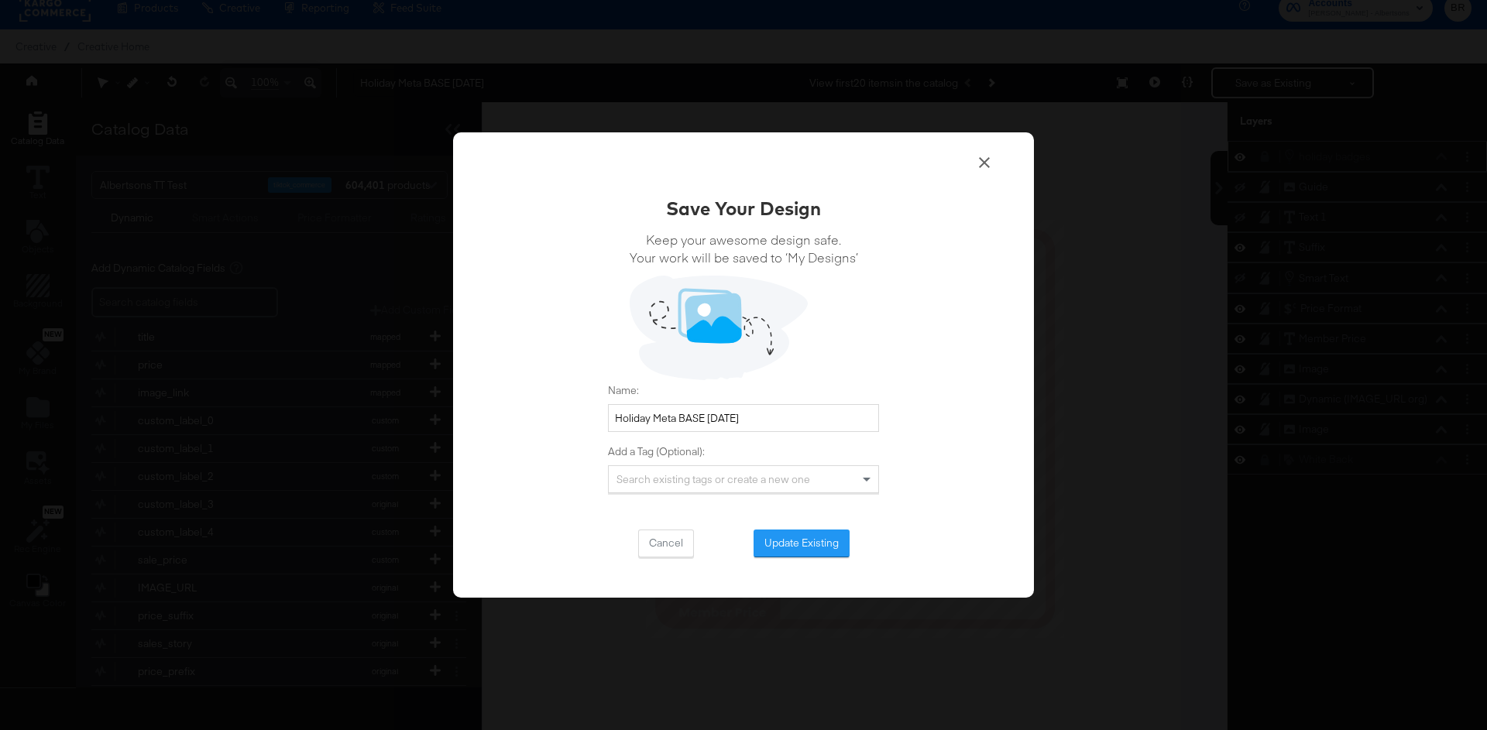
click at [989, 159] on icon at bounding box center [984, 162] width 11 height 11
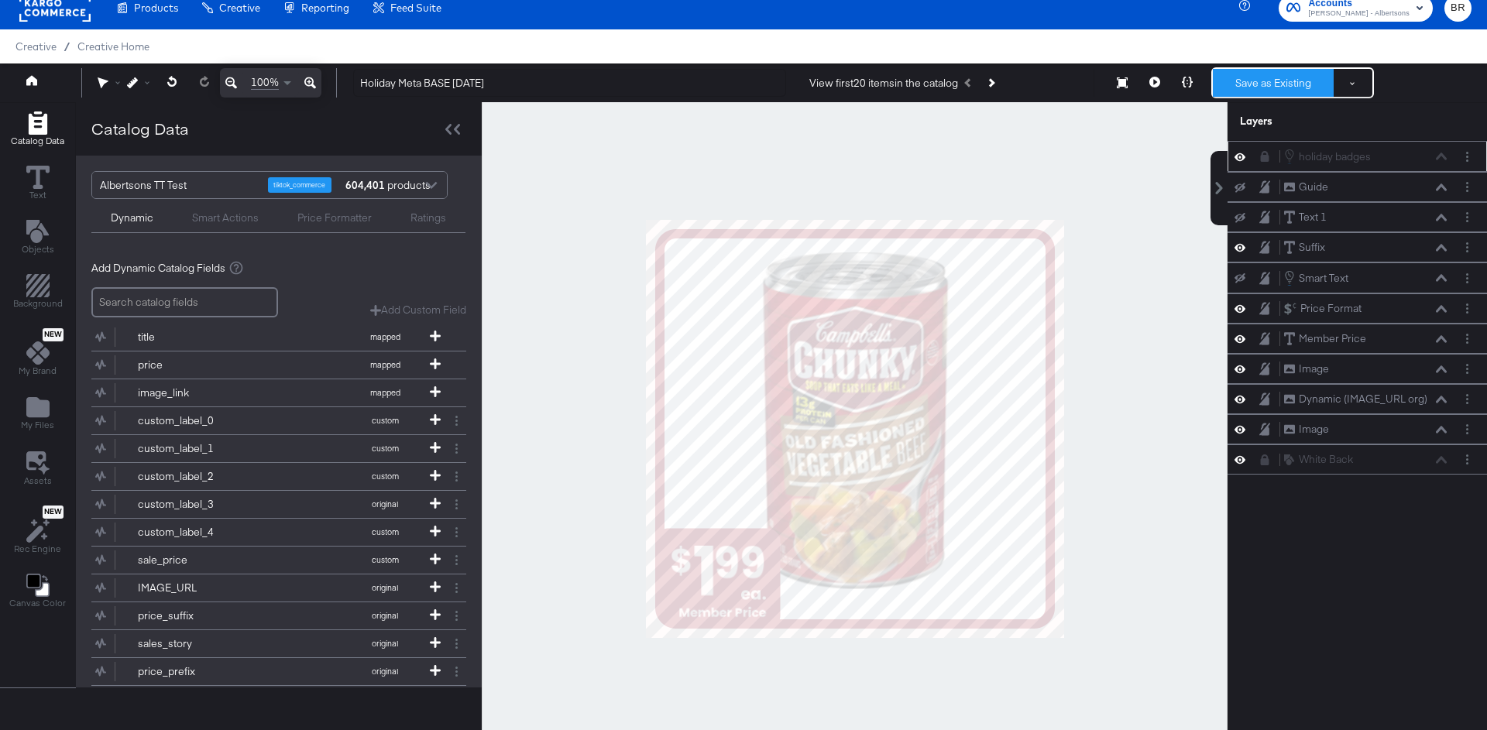
click at [1277, 71] on button "Save as Existing" at bounding box center [1272, 83] width 121 height 28
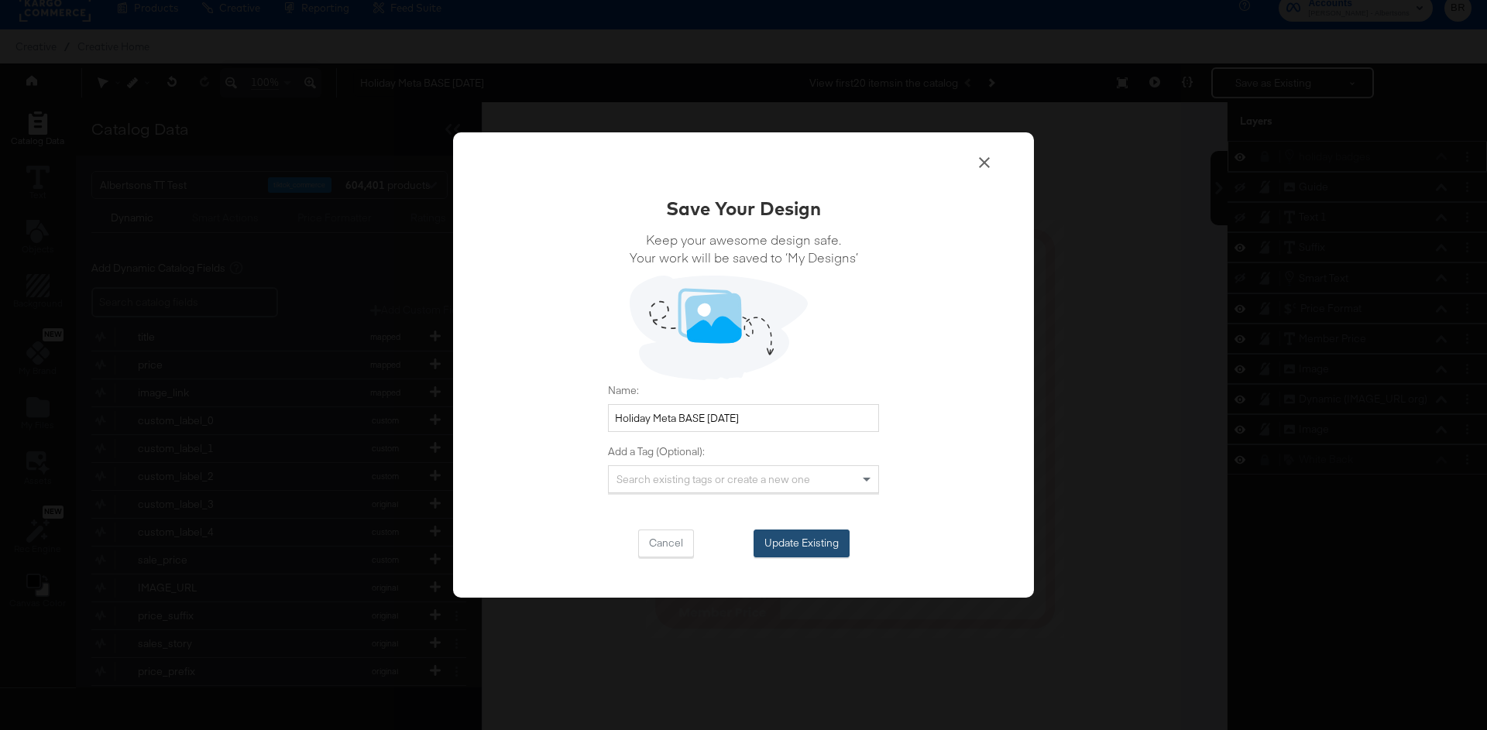
click at [801, 540] on button "Update Existing" at bounding box center [801, 544] width 96 height 28
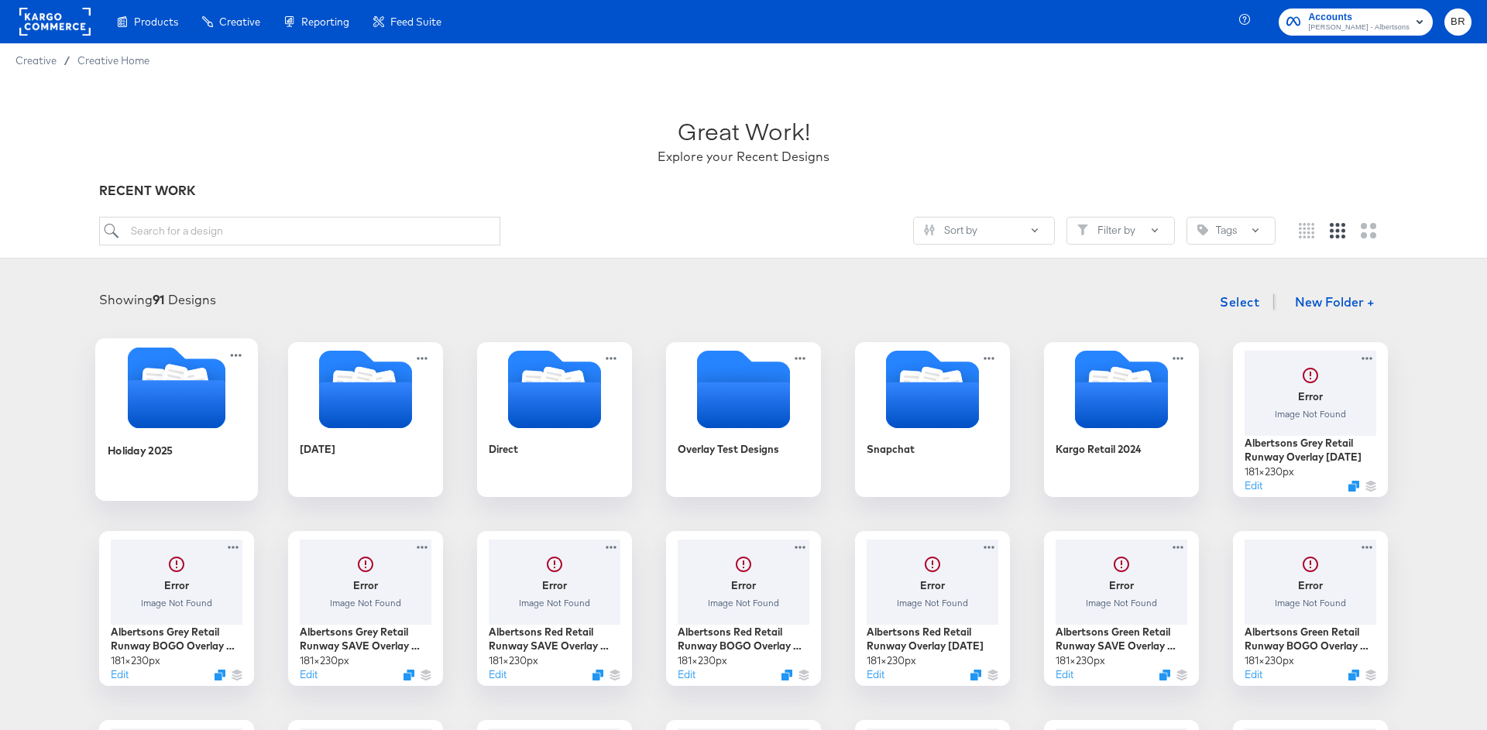
click at [197, 394] on icon "Folder" at bounding box center [177, 404] width 98 height 48
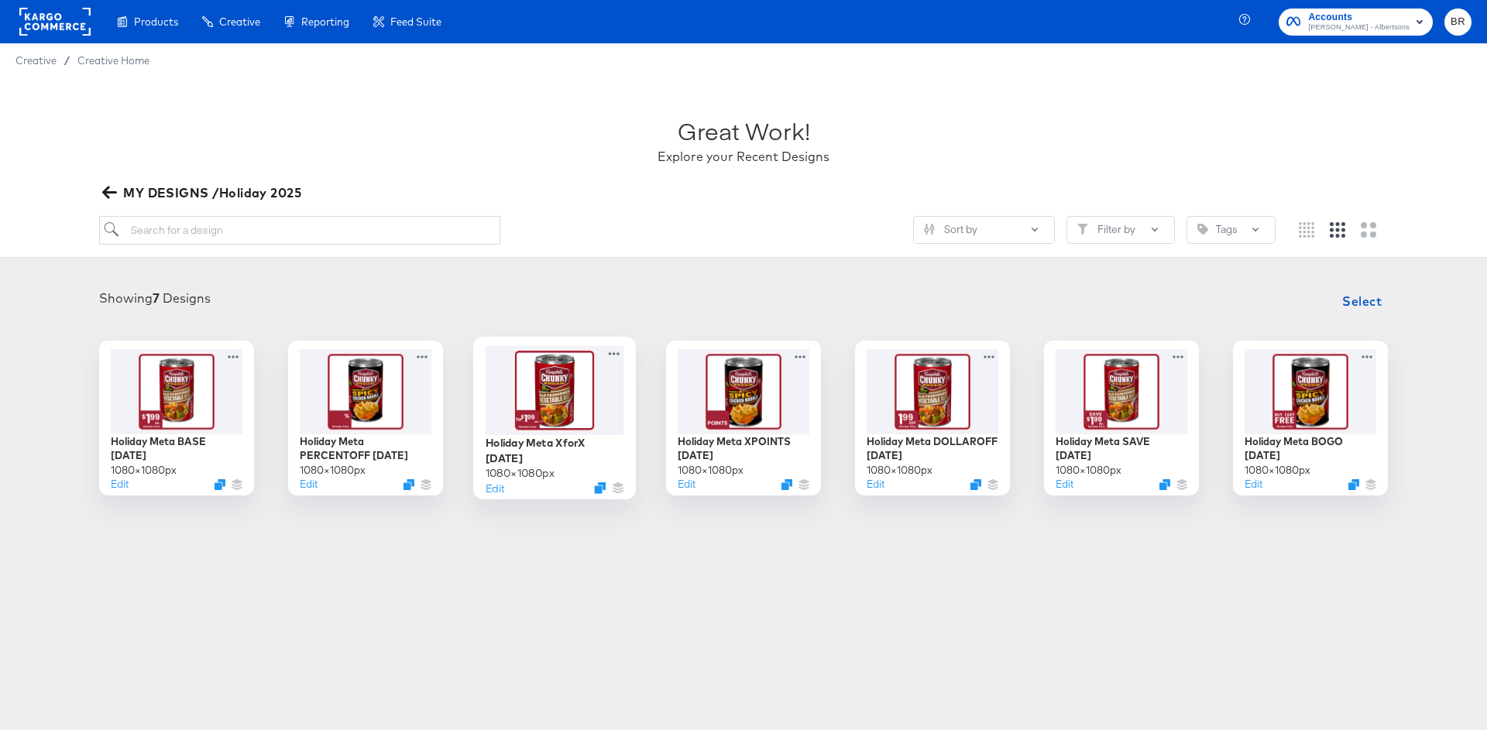
click at [568, 400] on div at bounding box center [554, 389] width 139 height 89
